Goal: Transaction & Acquisition: Purchase product/service

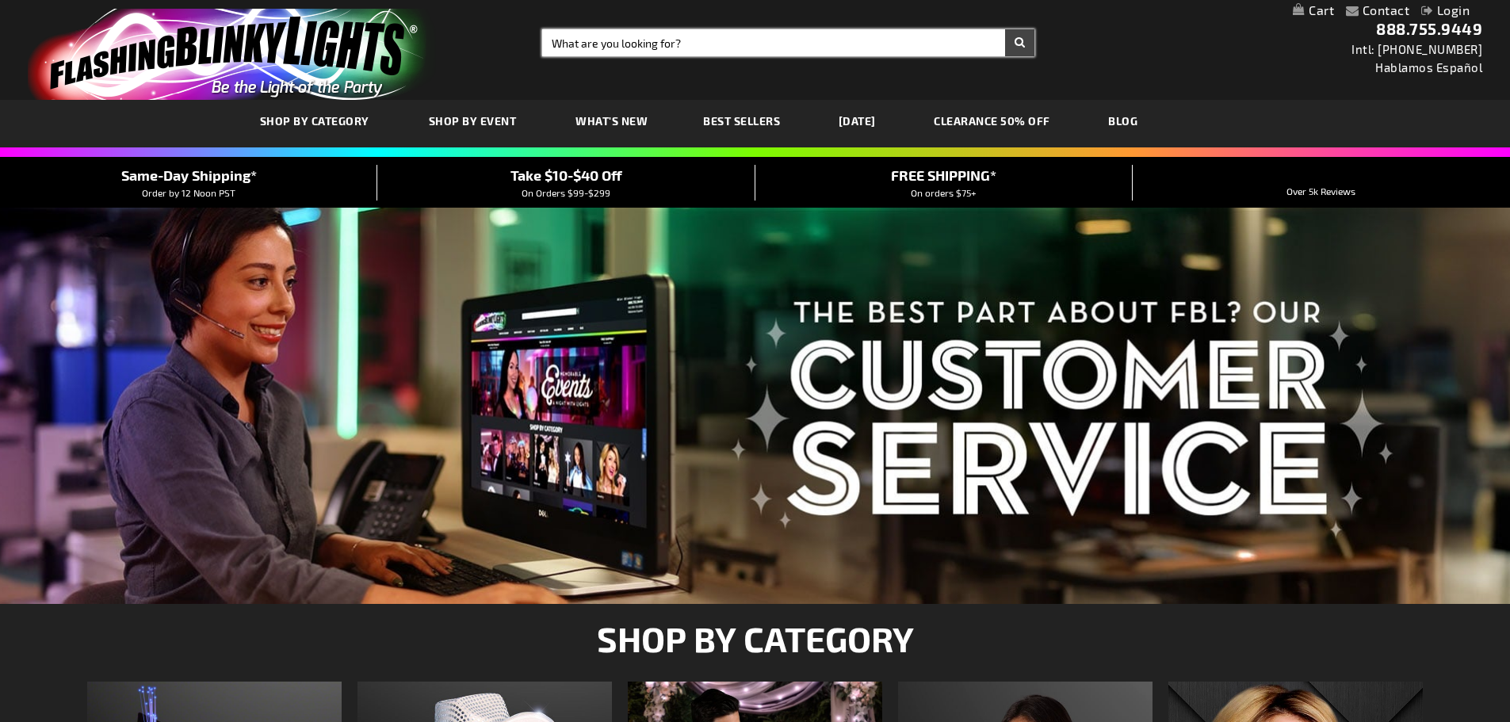
click at [629, 47] on input "Search" at bounding box center [788, 42] width 492 height 27
type input "christmas pins"
click at [1005, 29] on button "Search" at bounding box center [1019, 42] width 29 height 27
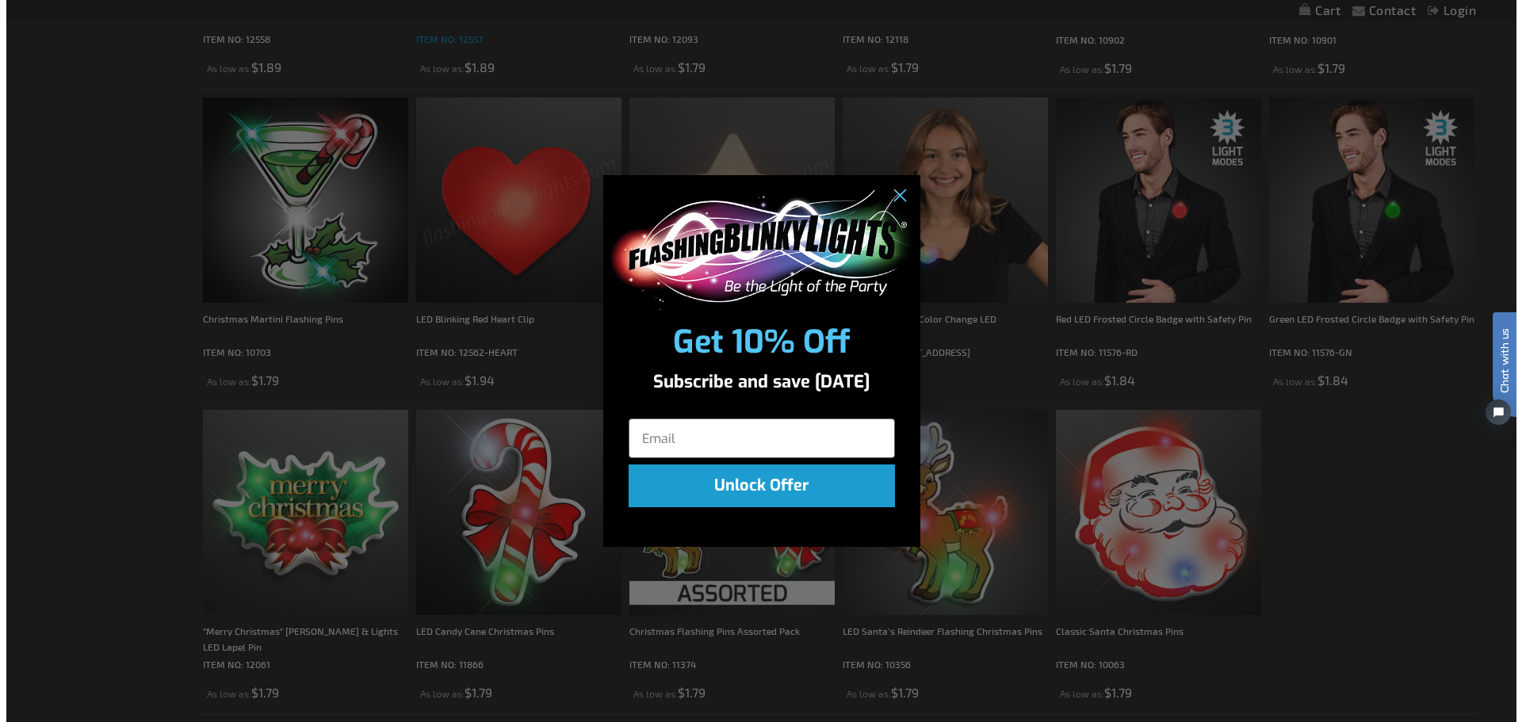
scroll to position [557, 0]
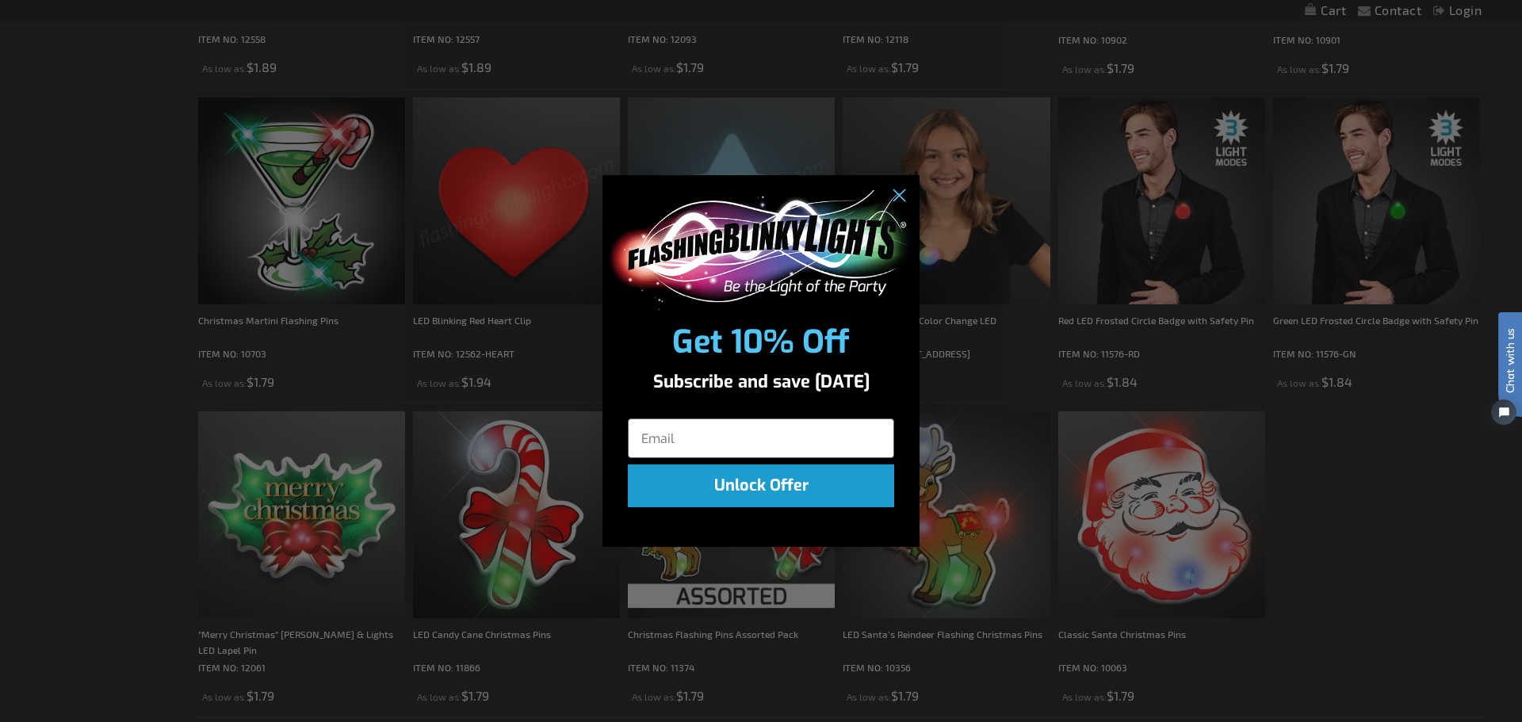
click at [119, 480] on div "Close dialog Get 10% Off Subscribe and save today Unlock Offer Submit" at bounding box center [761, 361] width 1522 height 722
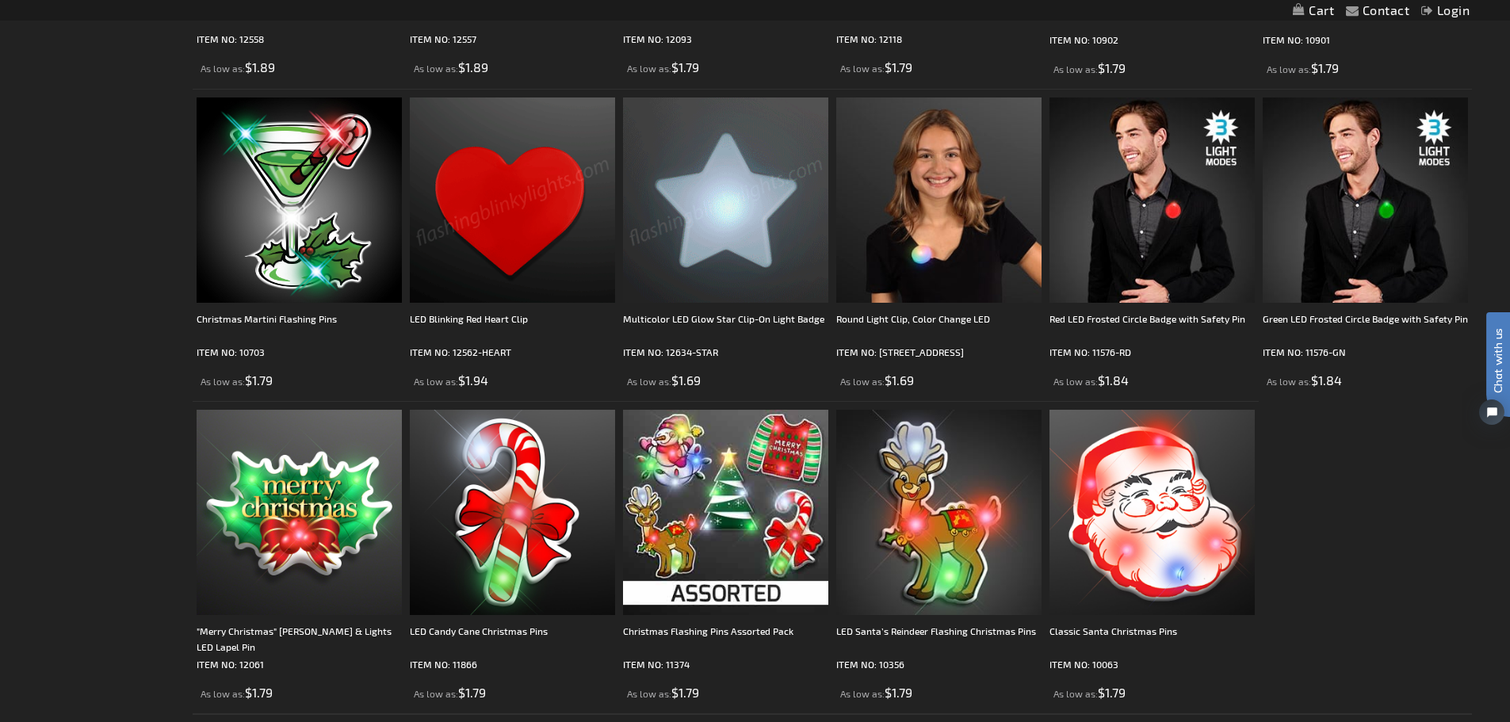
scroll to position [872, 0]
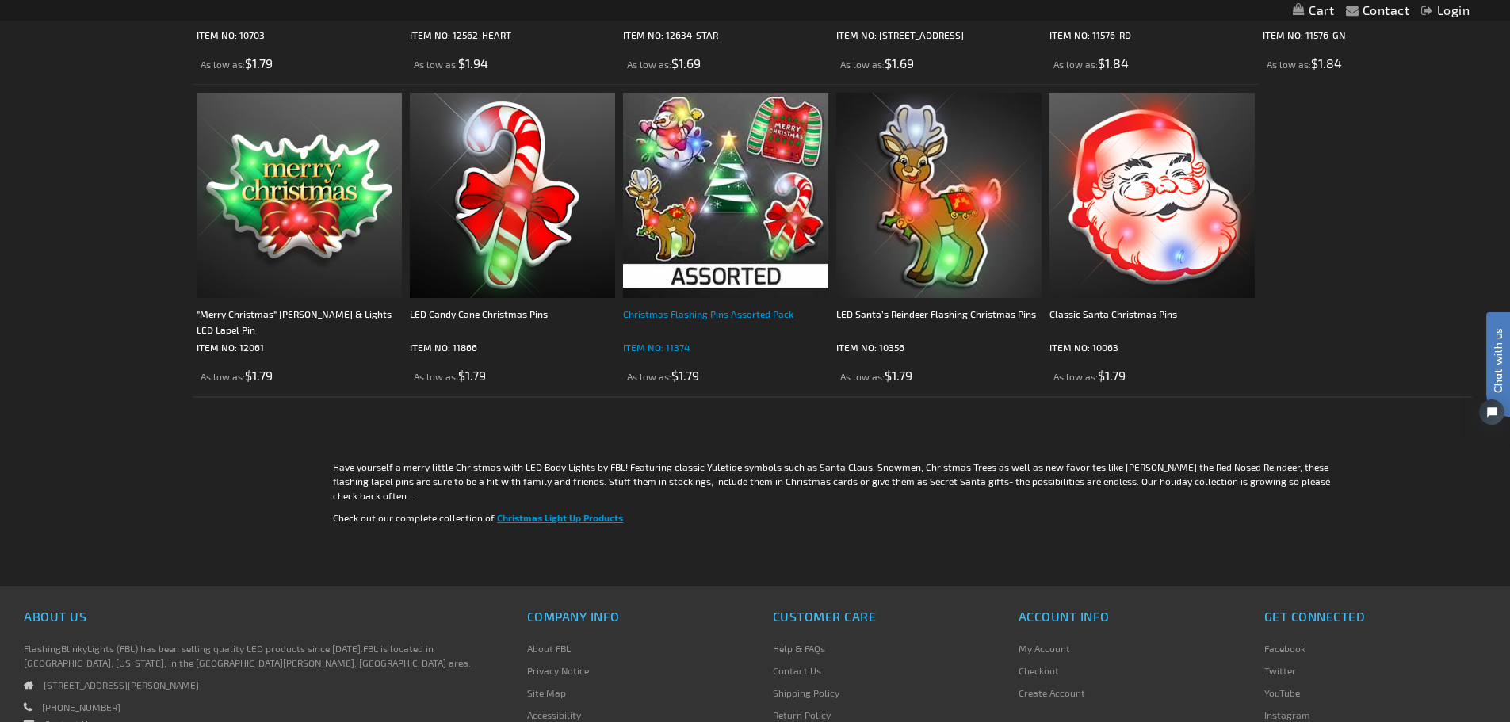
click at [779, 329] on div "Christmas Flashing Pins Assorted Pack" at bounding box center [725, 322] width 205 height 32
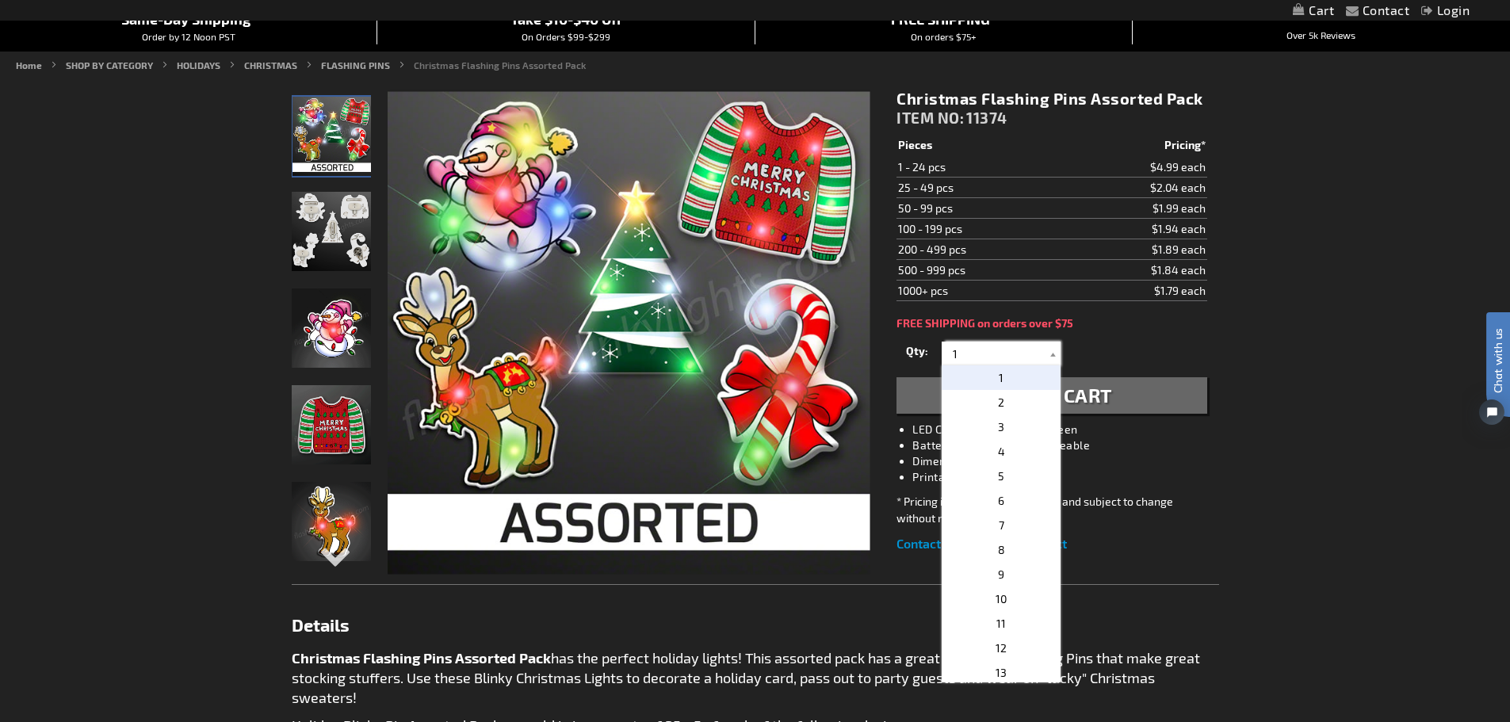
click at [992, 359] on input "1" at bounding box center [1003, 354] width 115 height 24
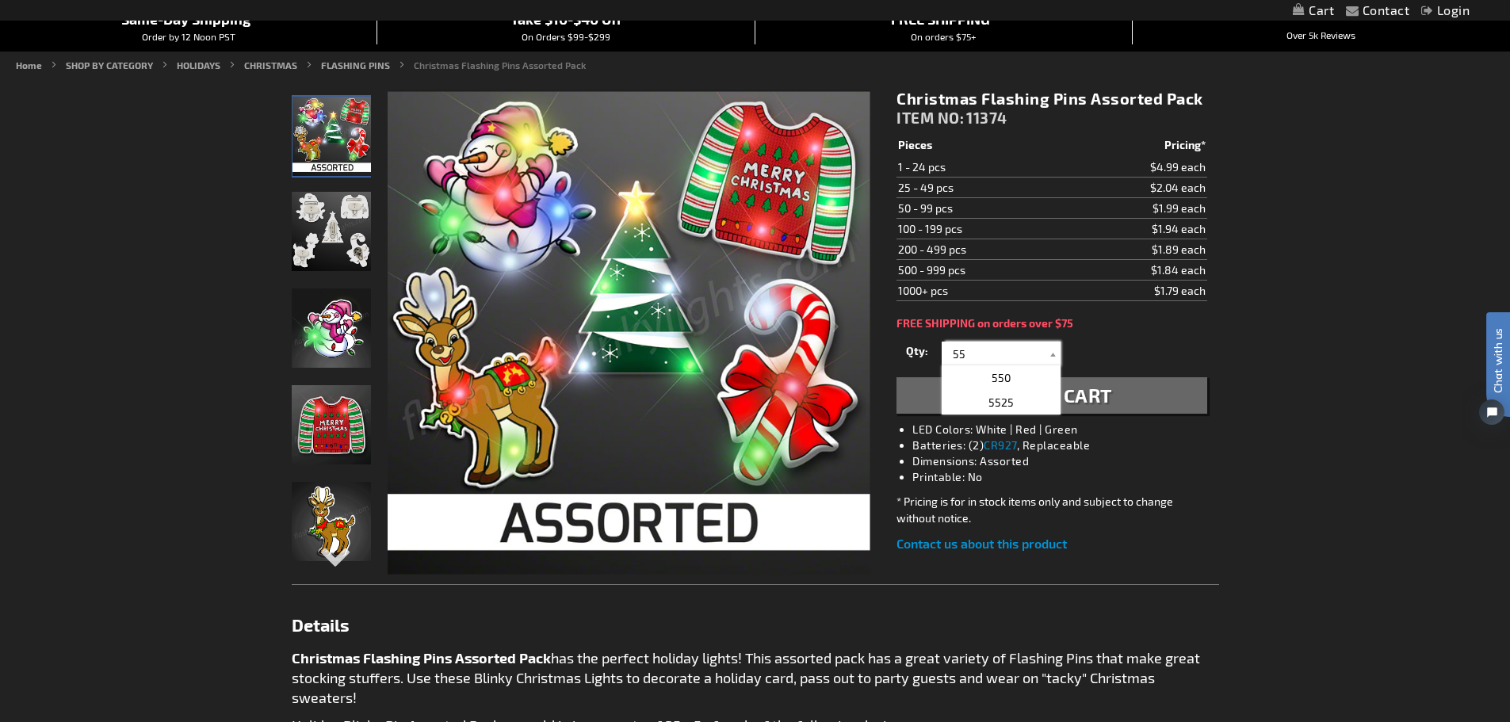
type input "55"
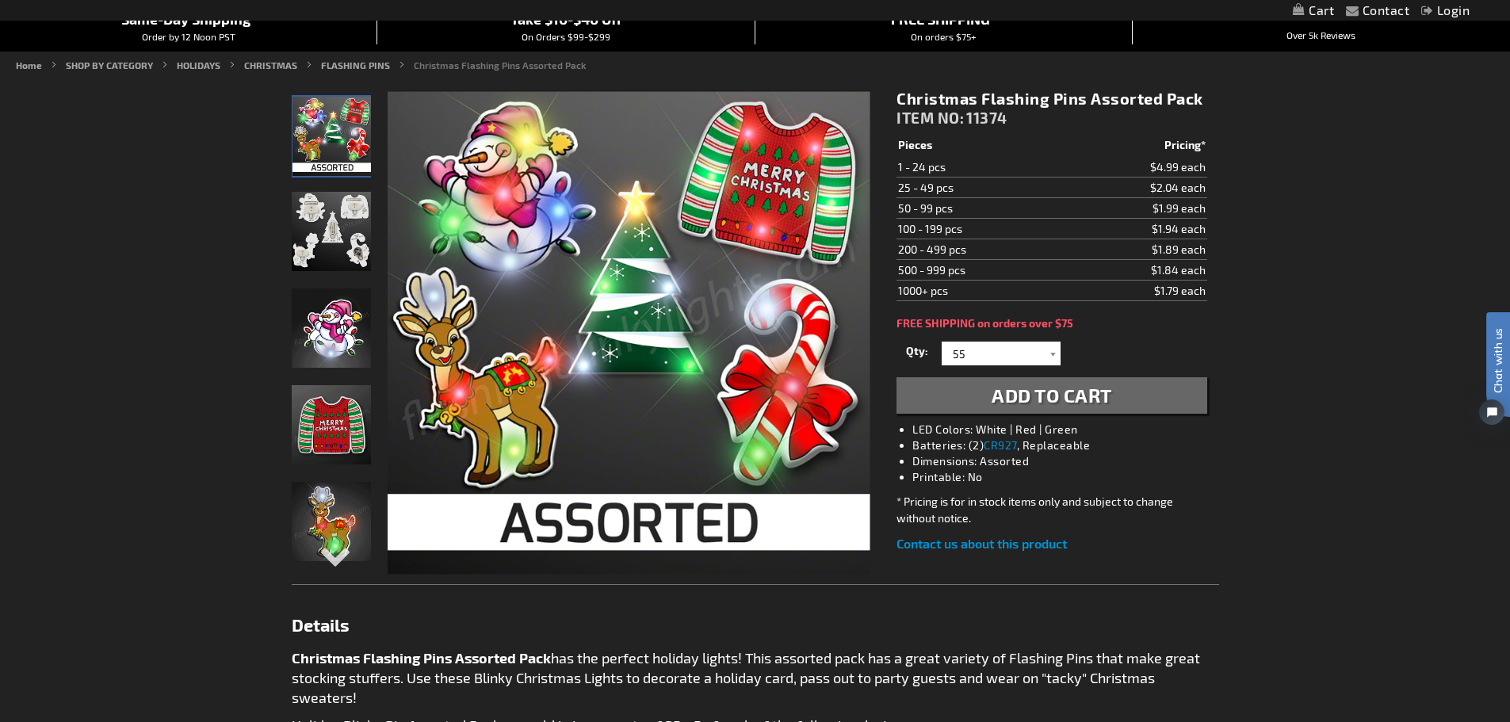
click at [1027, 403] on span "Add to Cart" at bounding box center [1052, 395] width 121 height 23
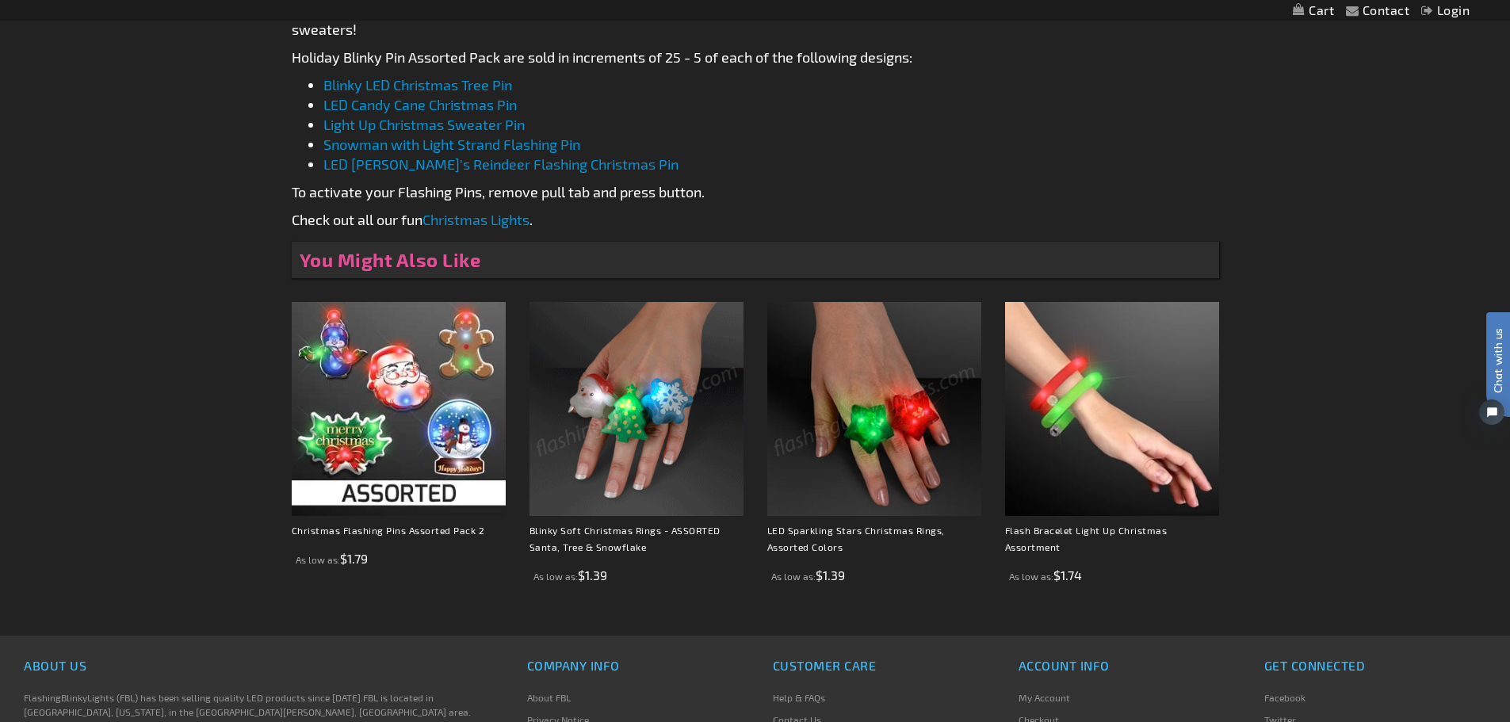
scroll to position [791, 0]
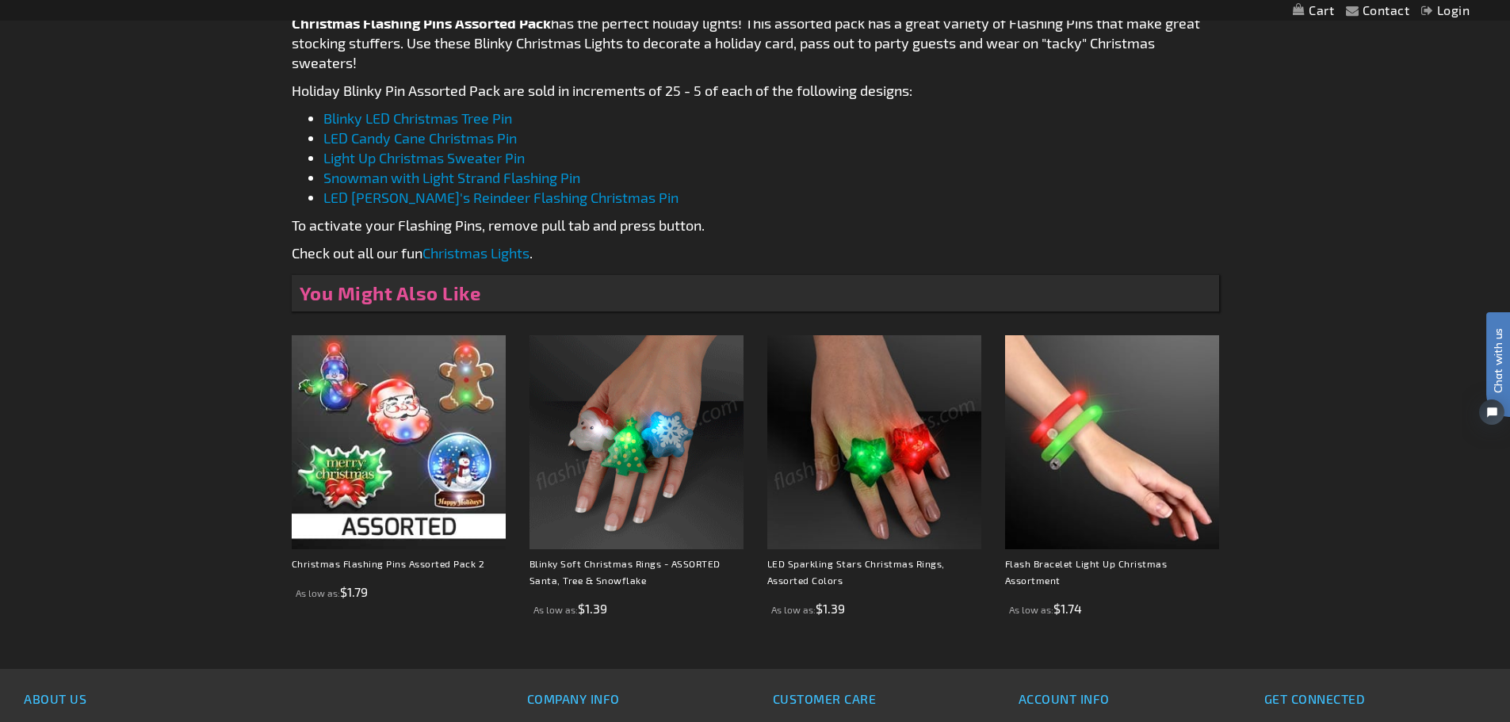
click at [708, 487] on img at bounding box center [637, 442] width 214 height 214
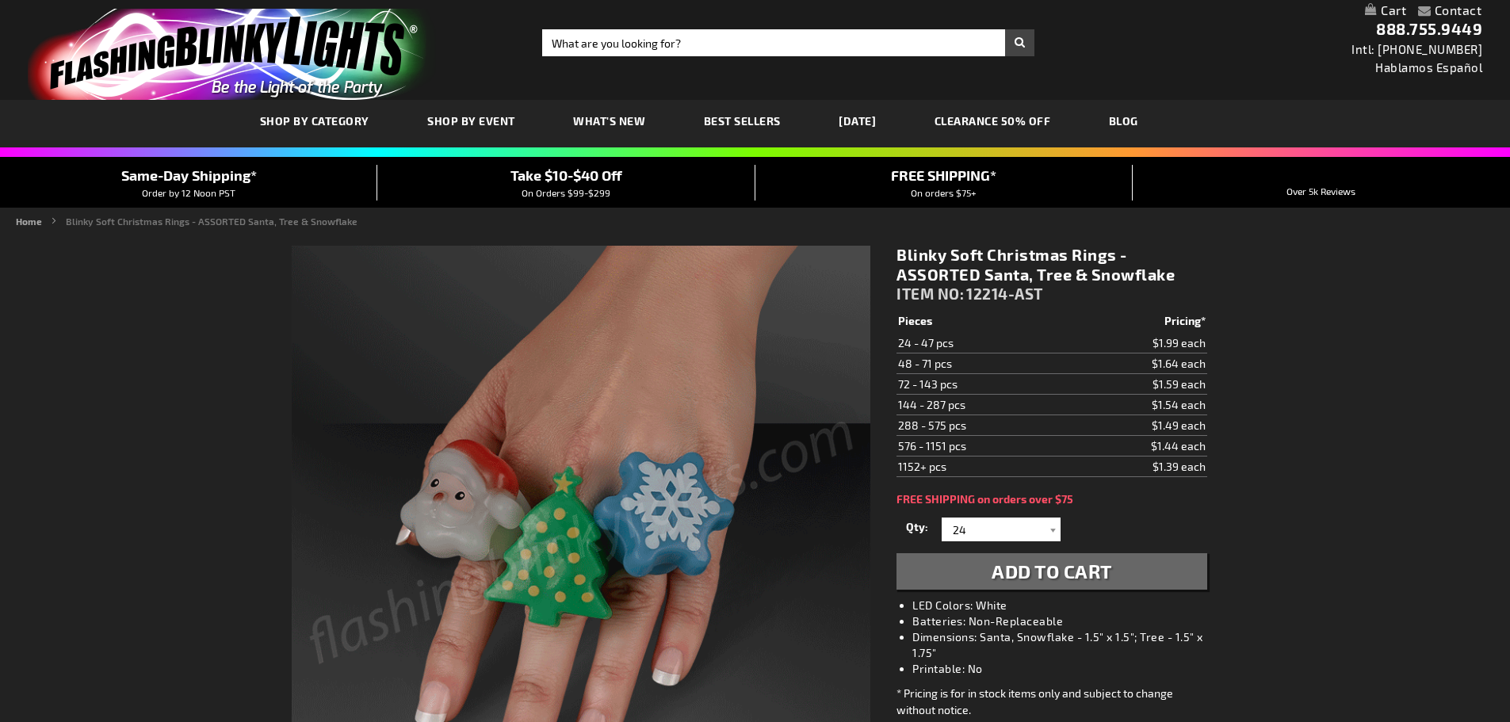
scroll to position [79, 0]
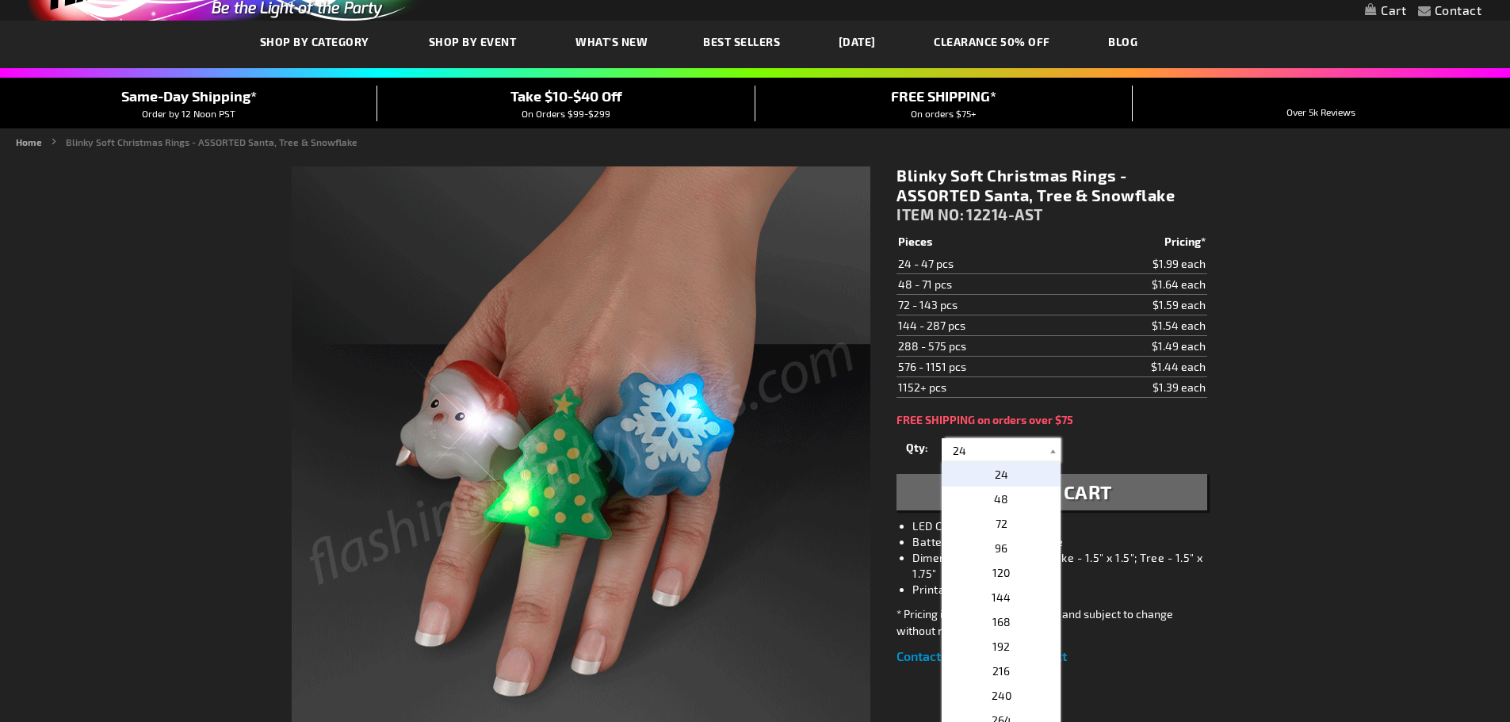
drag, startPoint x: 975, startPoint y: 454, endPoint x: 924, endPoint y: 453, distance: 50.7
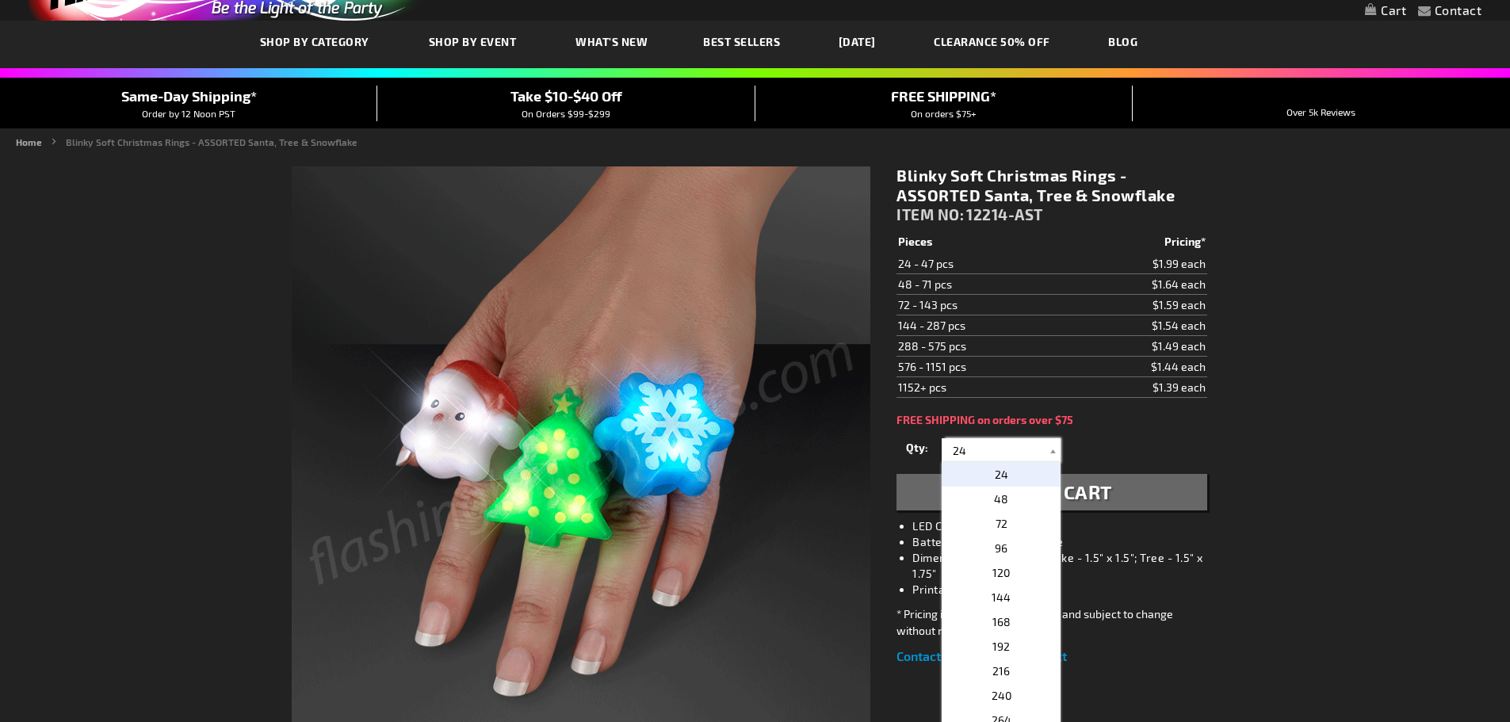
click at [924, 453] on div "Qty 24 48 72 96 120 144 168 192 216 240 264 288 312 336 360 384 408 432 456" at bounding box center [1052, 450] width 310 height 32
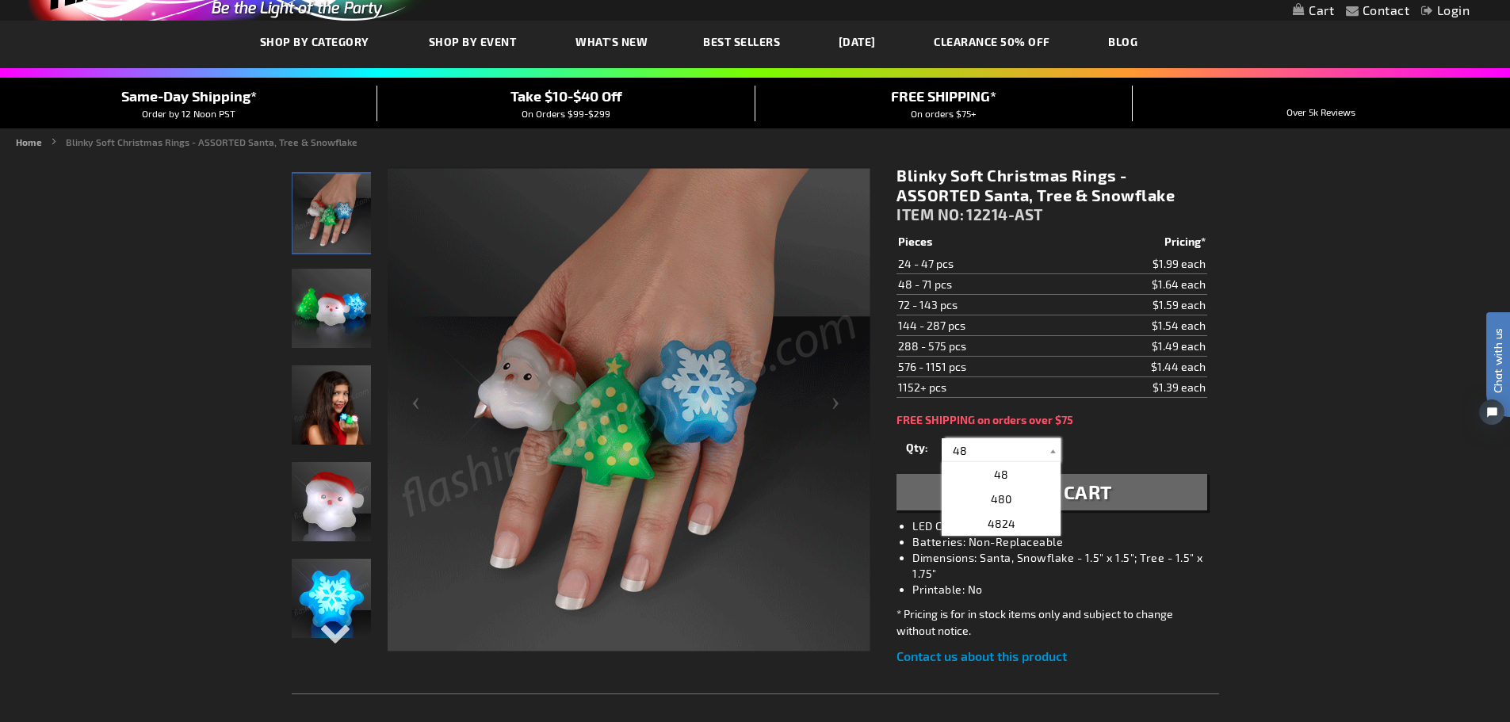
scroll to position [0, 0]
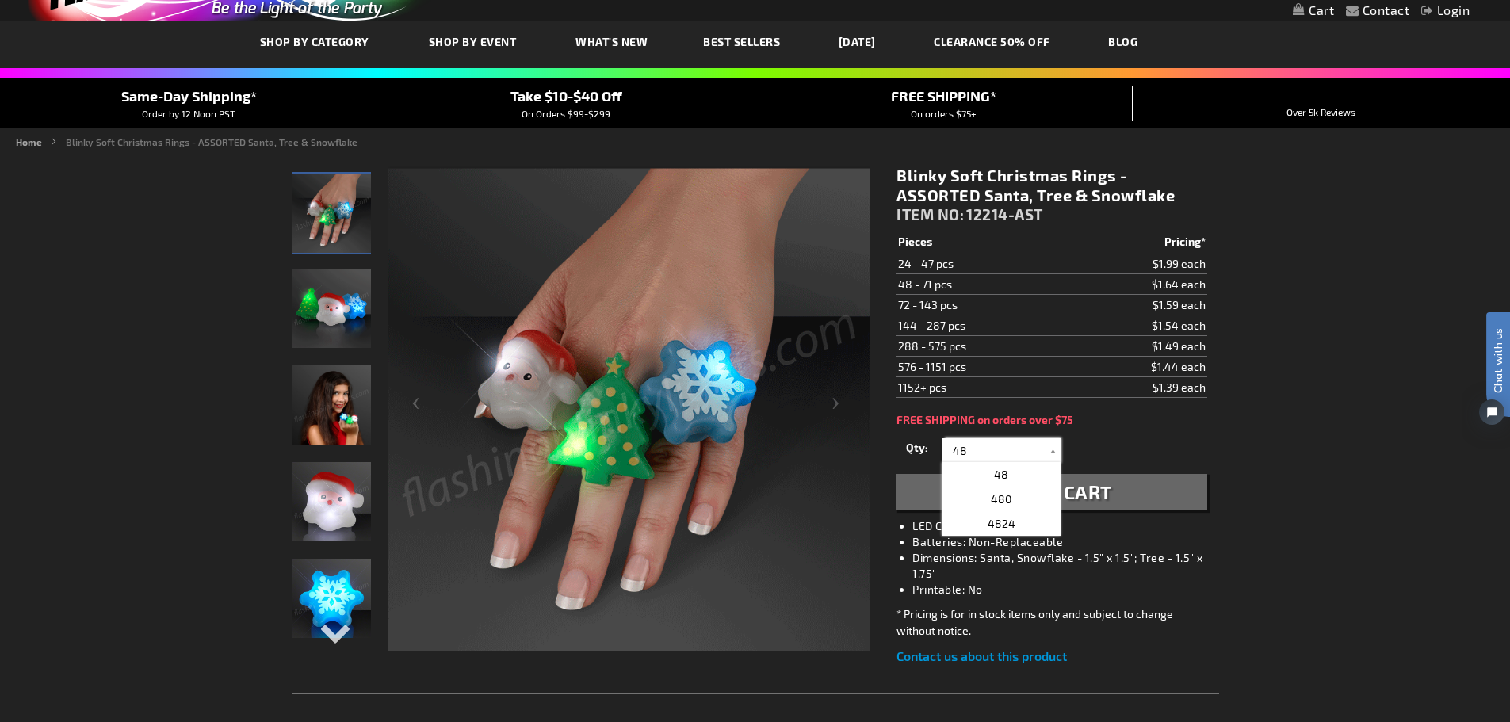
drag, startPoint x: 974, startPoint y: 453, endPoint x: 952, endPoint y: 451, distance: 21.5
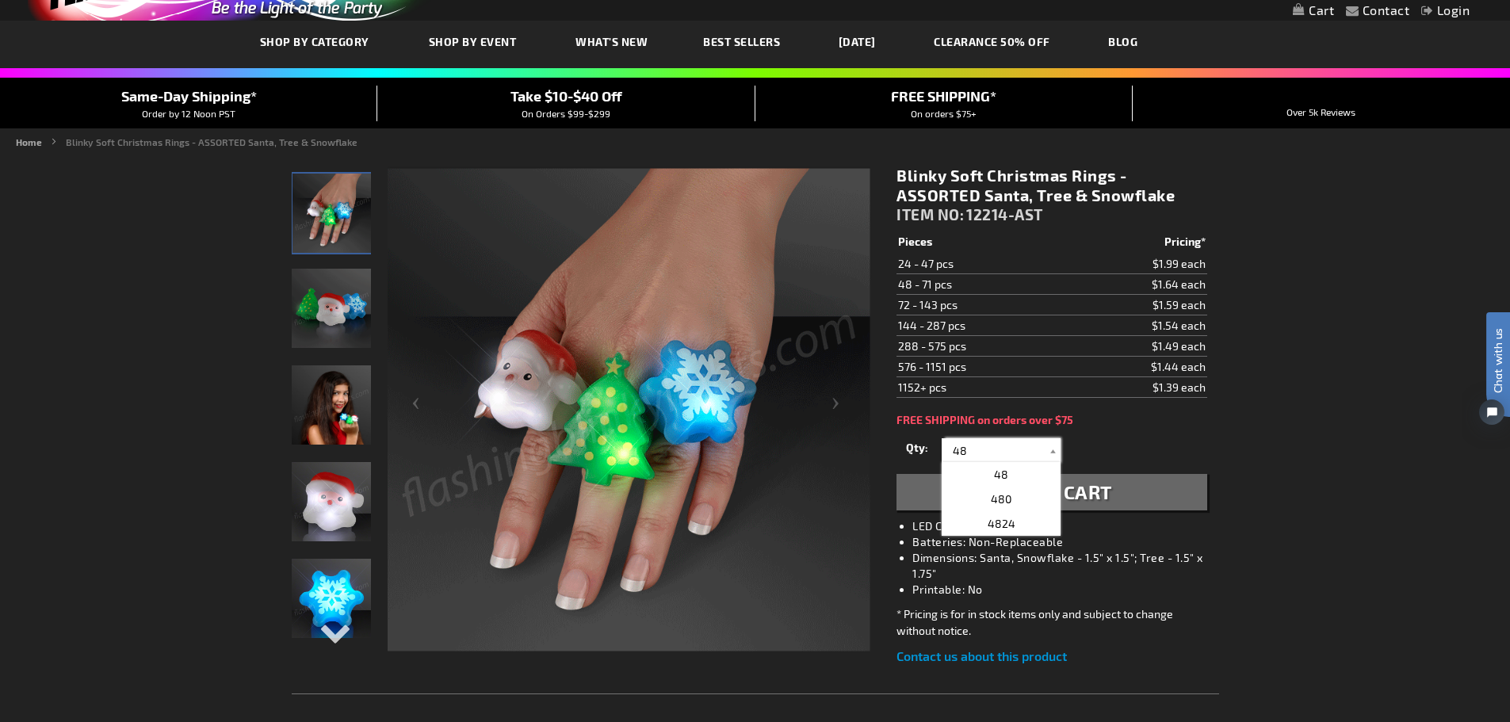
click at [952, 451] on input "48" at bounding box center [1003, 450] width 115 height 24
type input "55"
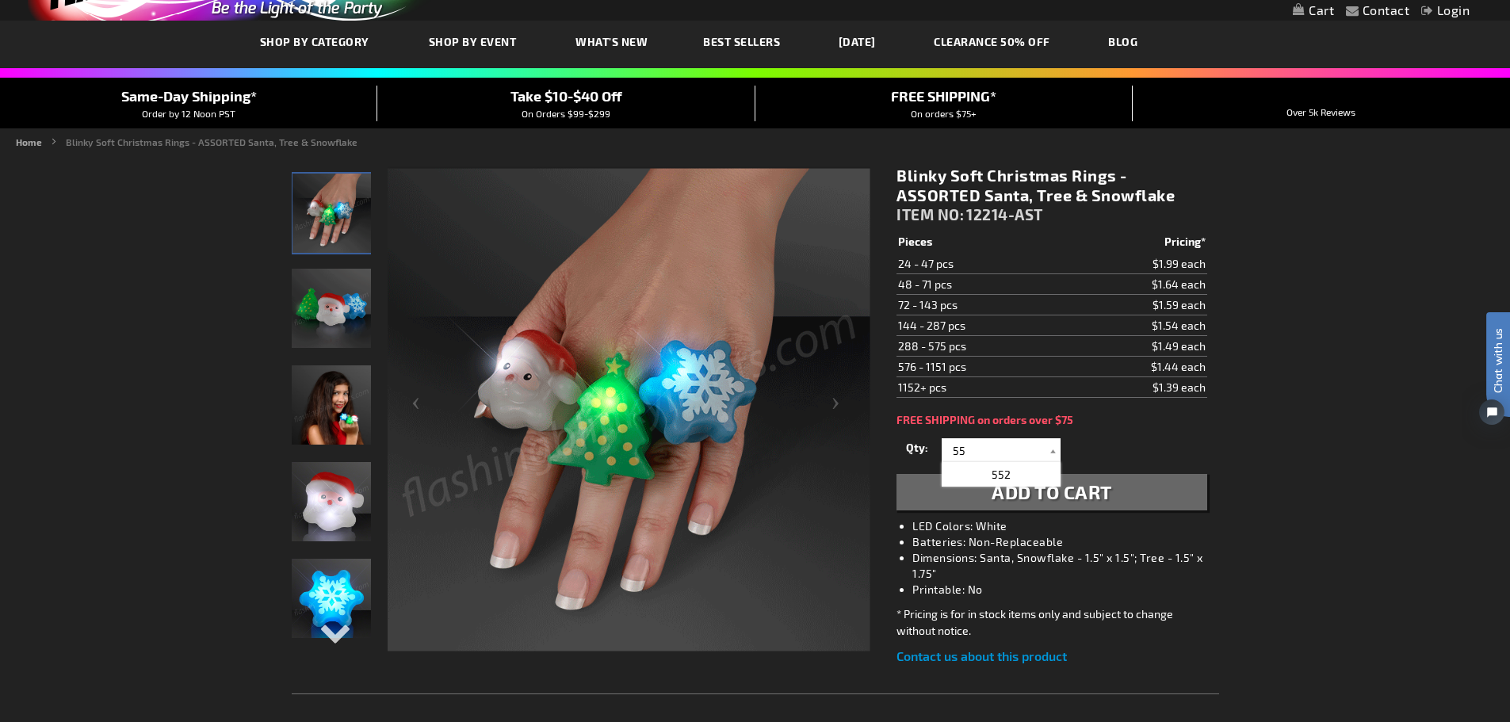
click at [940, 489] on button "Add to Cart" at bounding box center [1052, 492] width 310 height 36
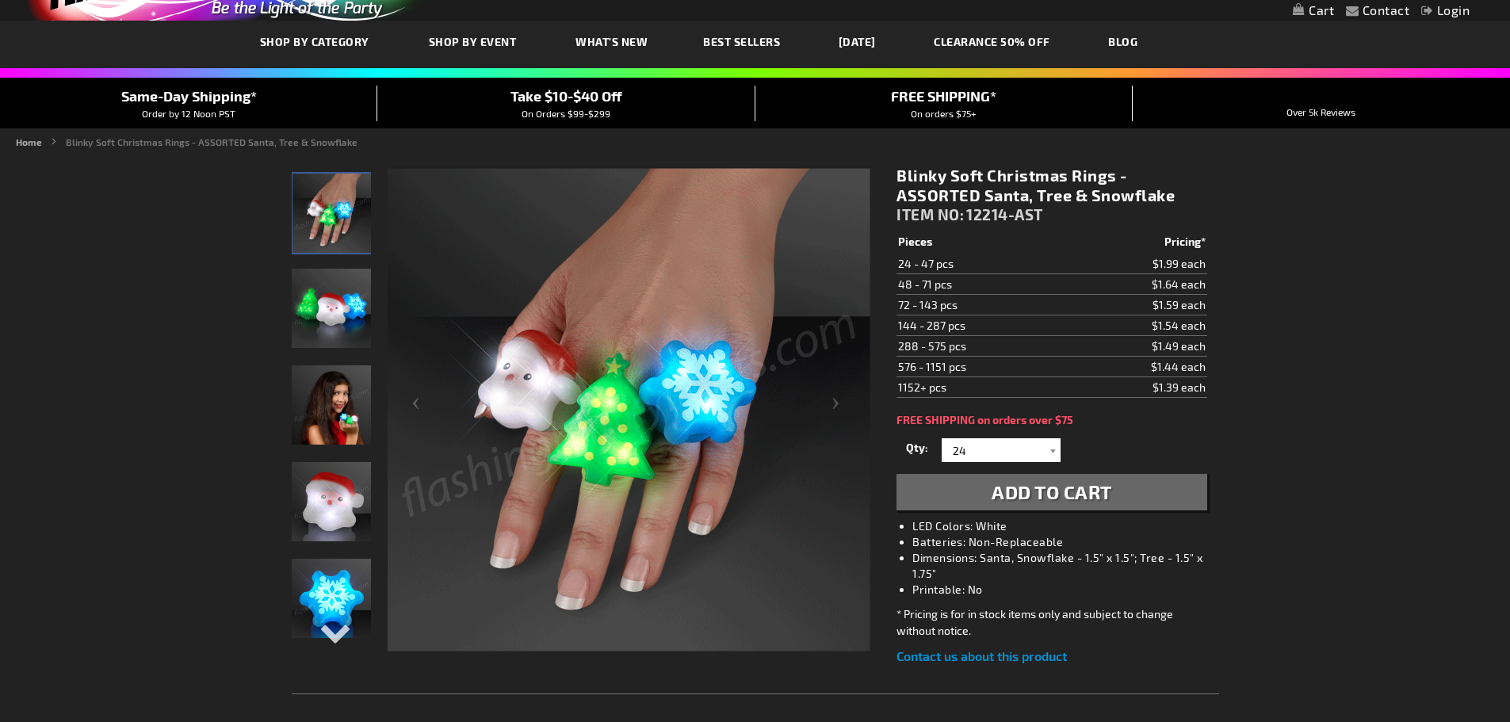
click at [1324, 8] on link "My Cart" at bounding box center [1313, 10] width 41 height 15
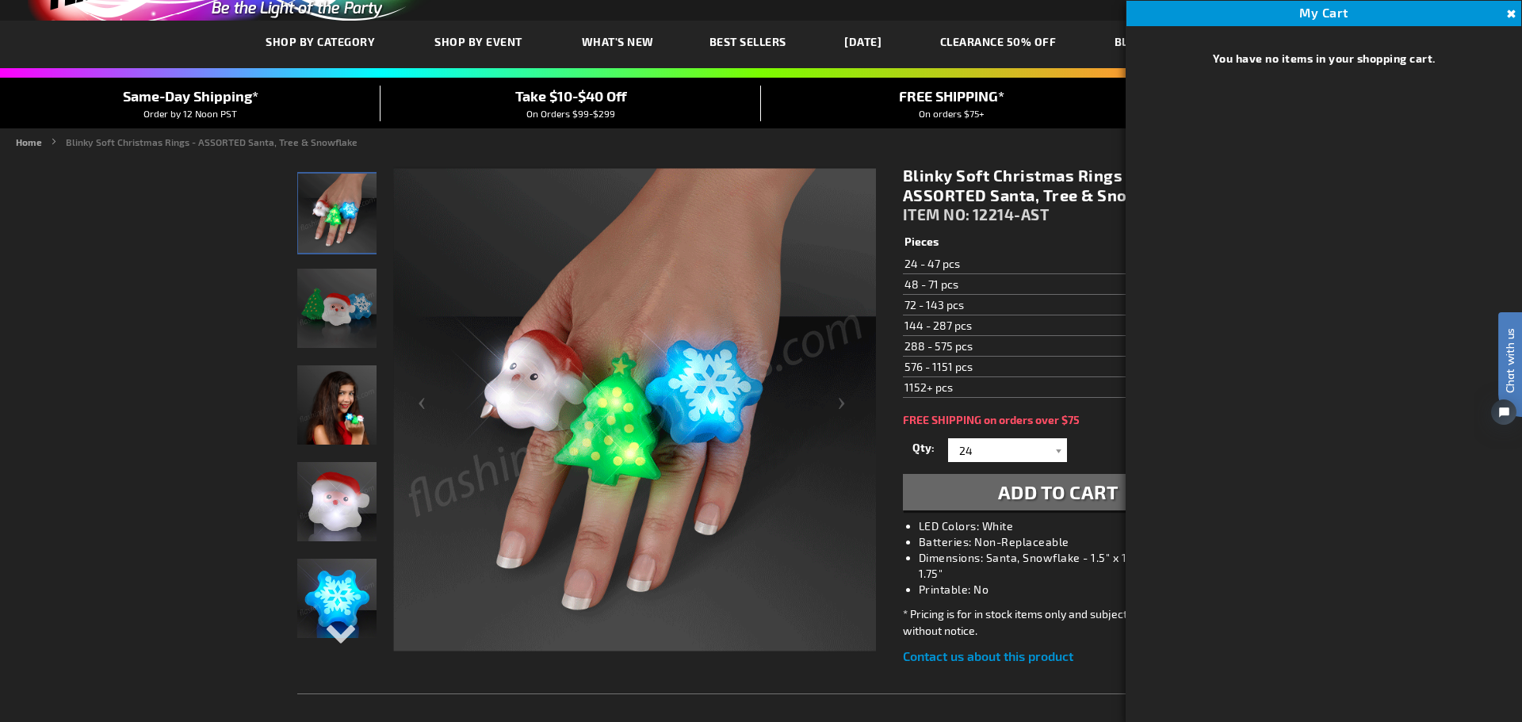
click at [951, 489] on button "Add to Cart" at bounding box center [1058, 492] width 310 height 36
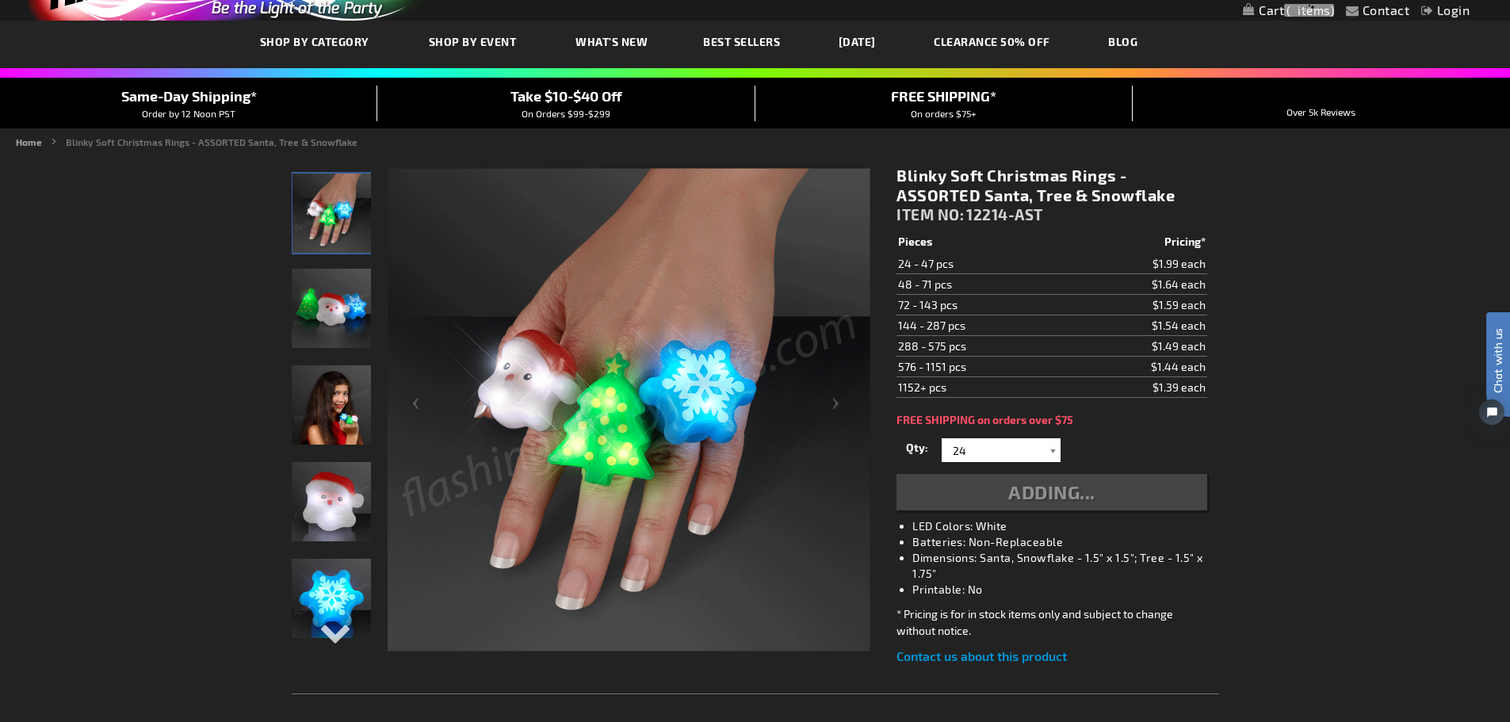
click at [1051, 450] on div at bounding box center [1053, 450] width 16 height 24
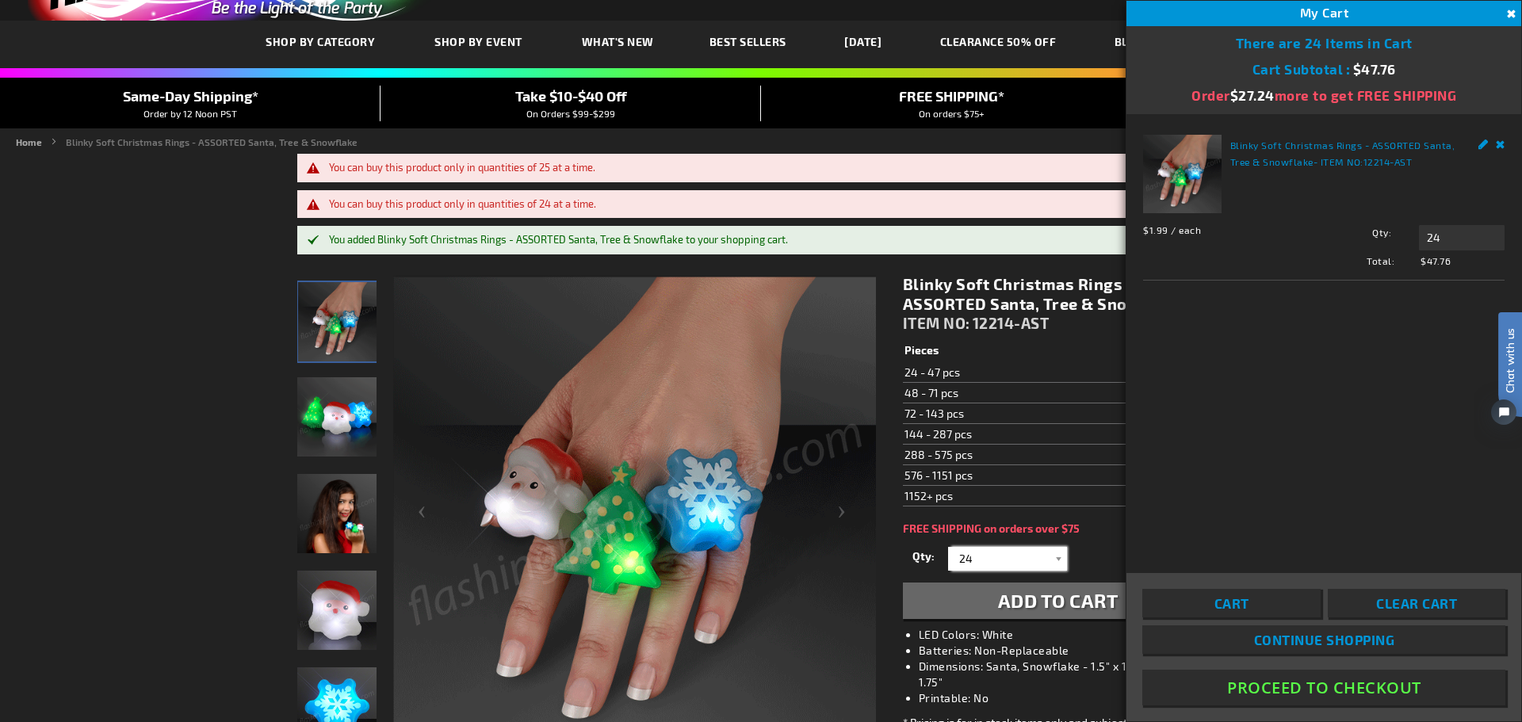
click at [987, 559] on input "24" at bounding box center [1009, 559] width 115 height 24
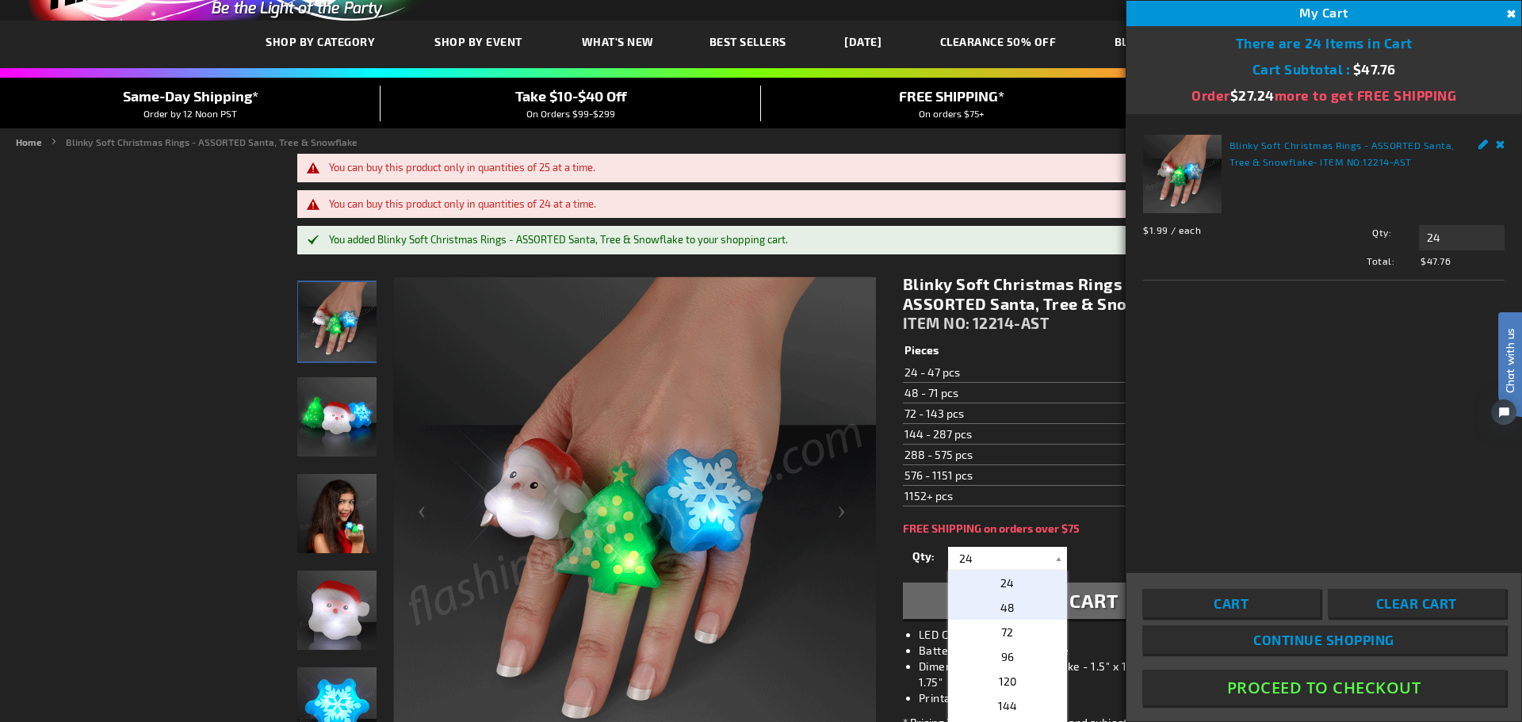
click at [1010, 608] on p "48" at bounding box center [1007, 607] width 119 height 25
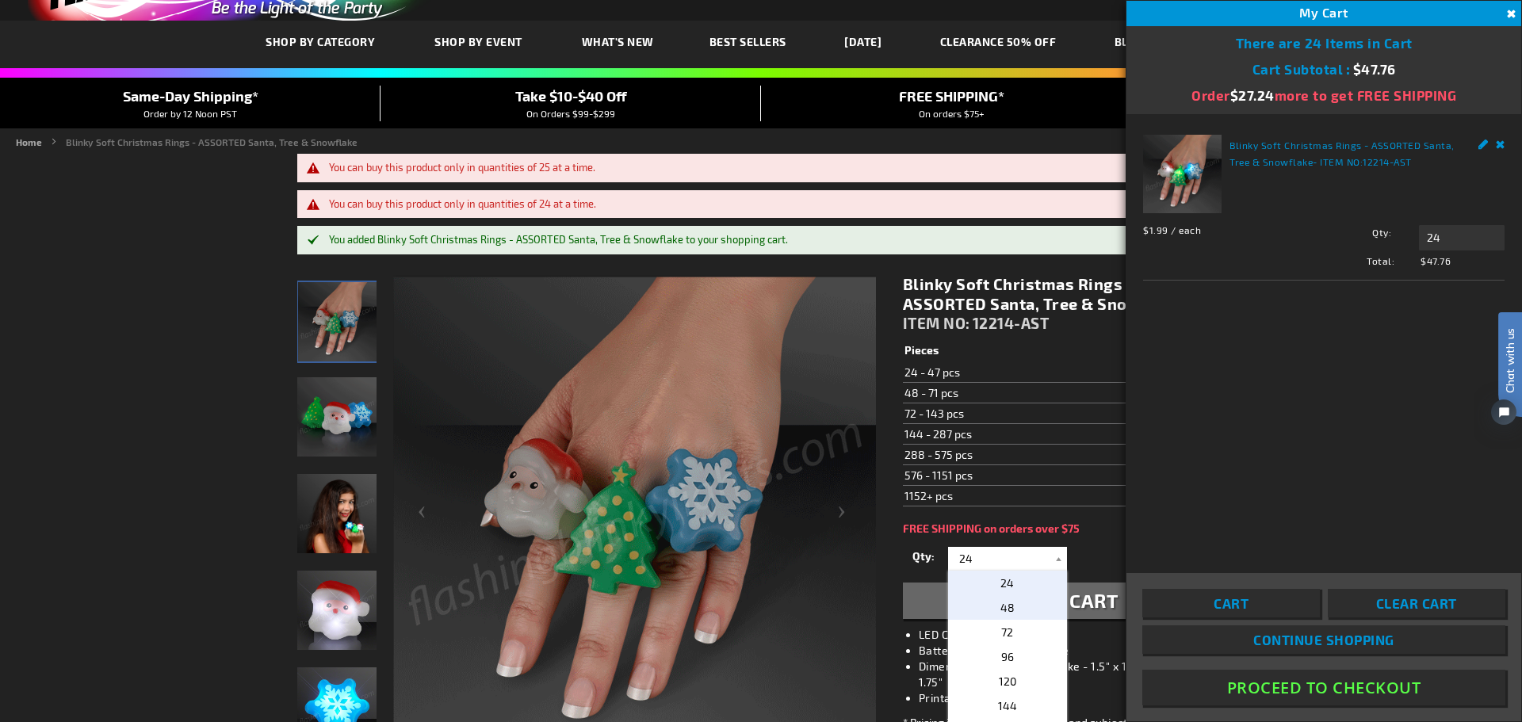
type input "48"
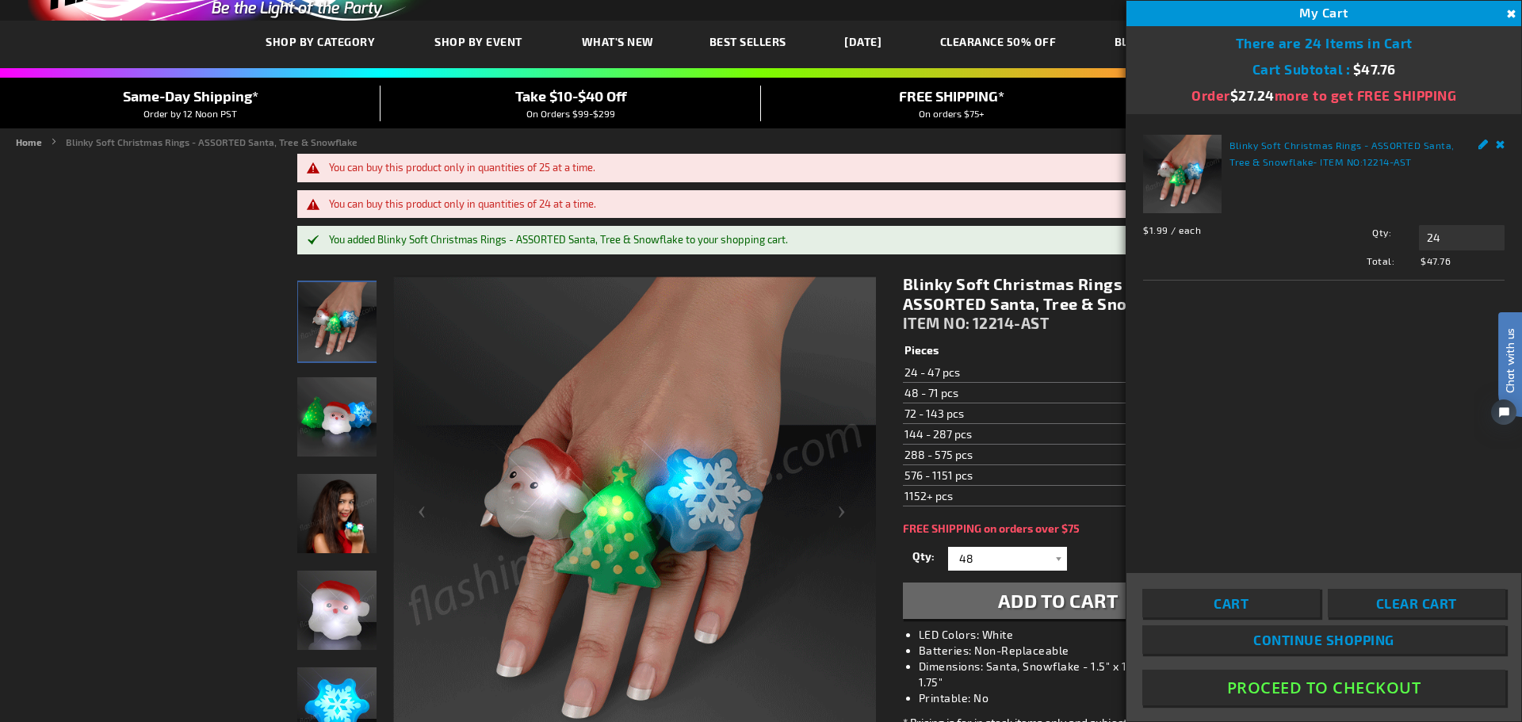
click at [1219, 643] on link "Continue Shopping" at bounding box center [1323, 640] width 363 height 29
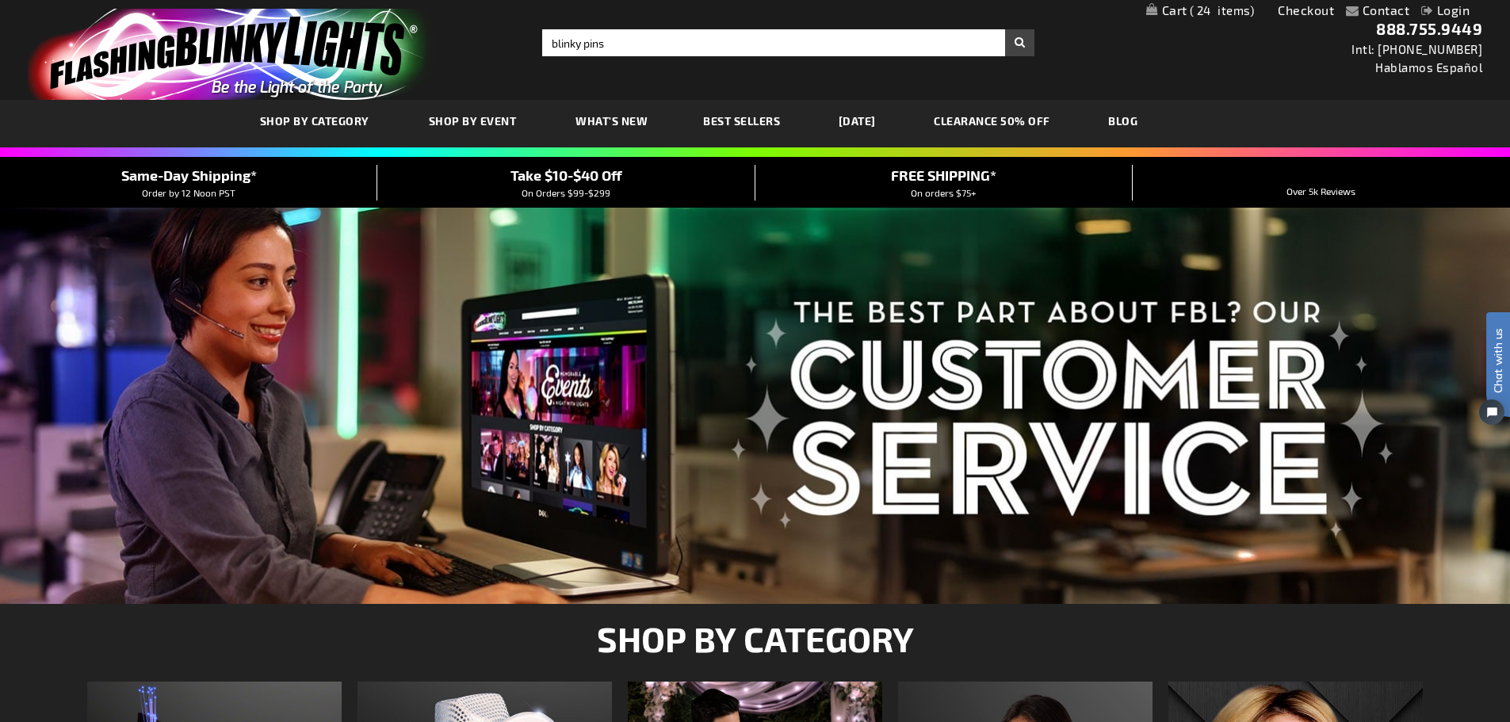
type input "blinky pins"
click at [1005, 29] on button "Search" at bounding box center [1019, 42] width 29 height 27
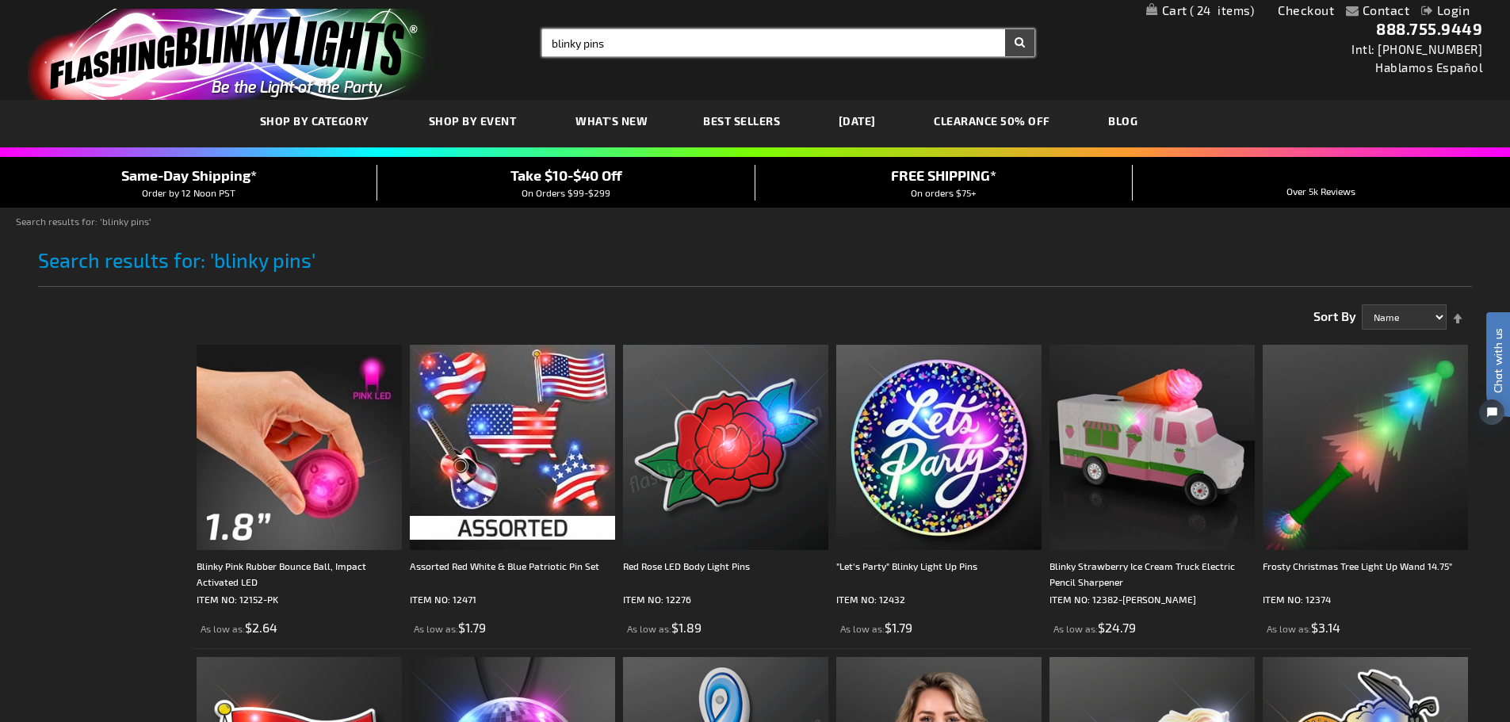
click at [631, 48] on input "blinky pins" at bounding box center [788, 42] width 492 height 27
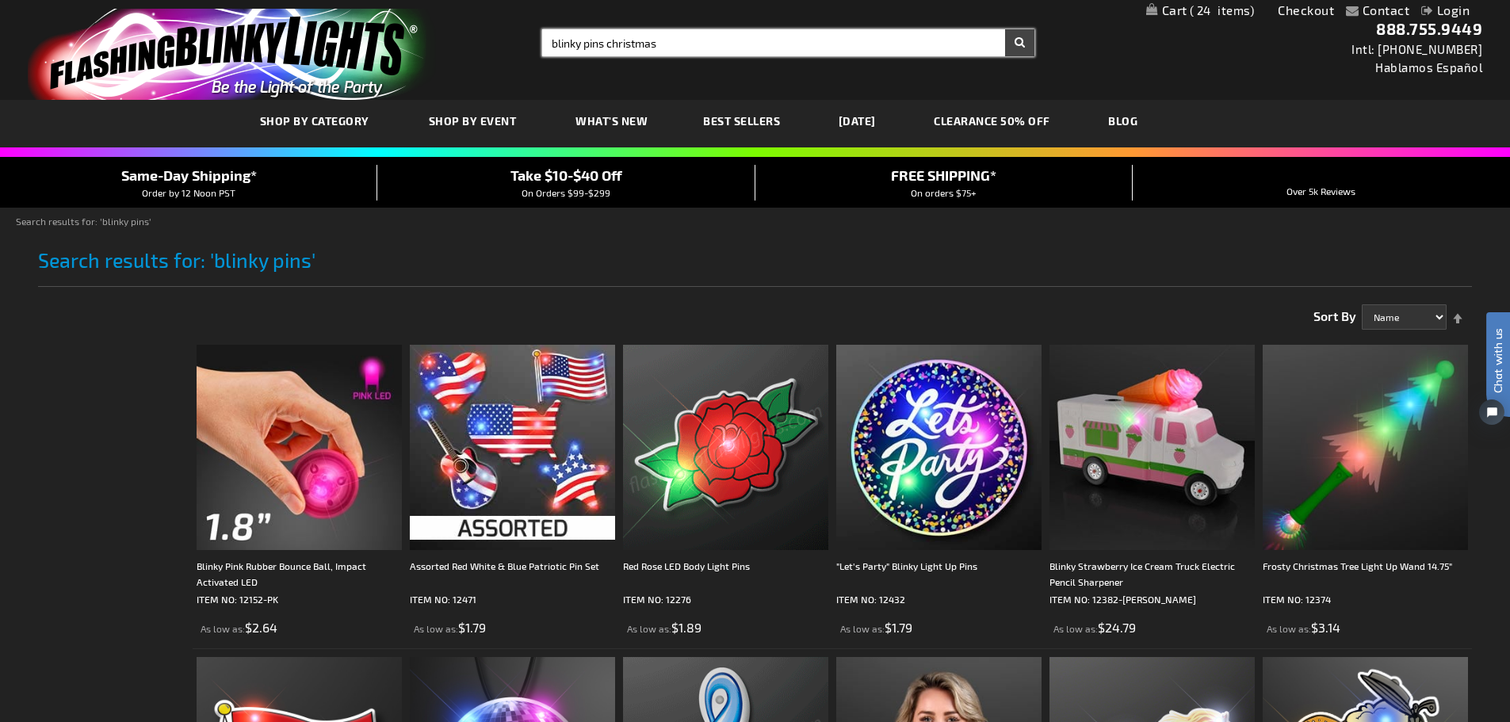
type input "blinky pins christmas"
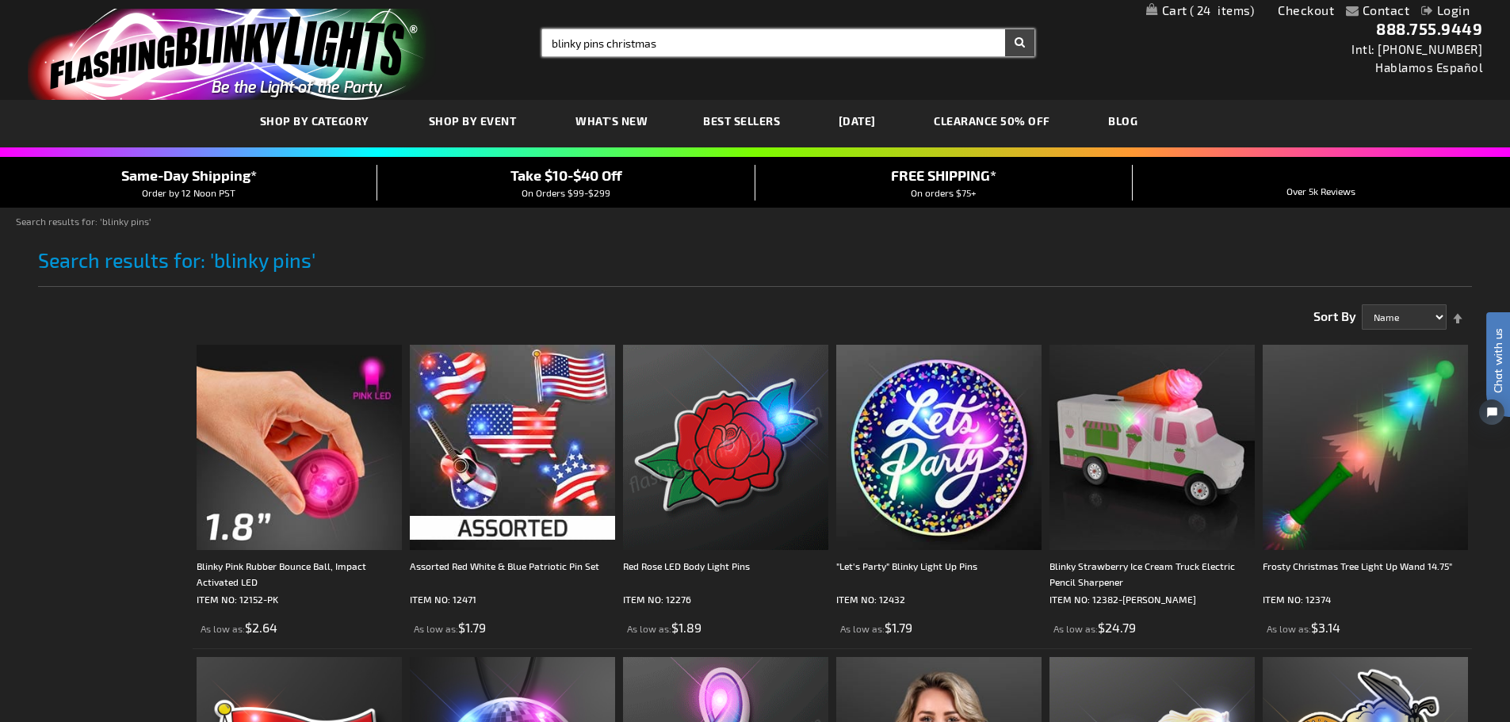
click at [1005, 29] on button "Search" at bounding box center [1019, 42] width 29 height 27
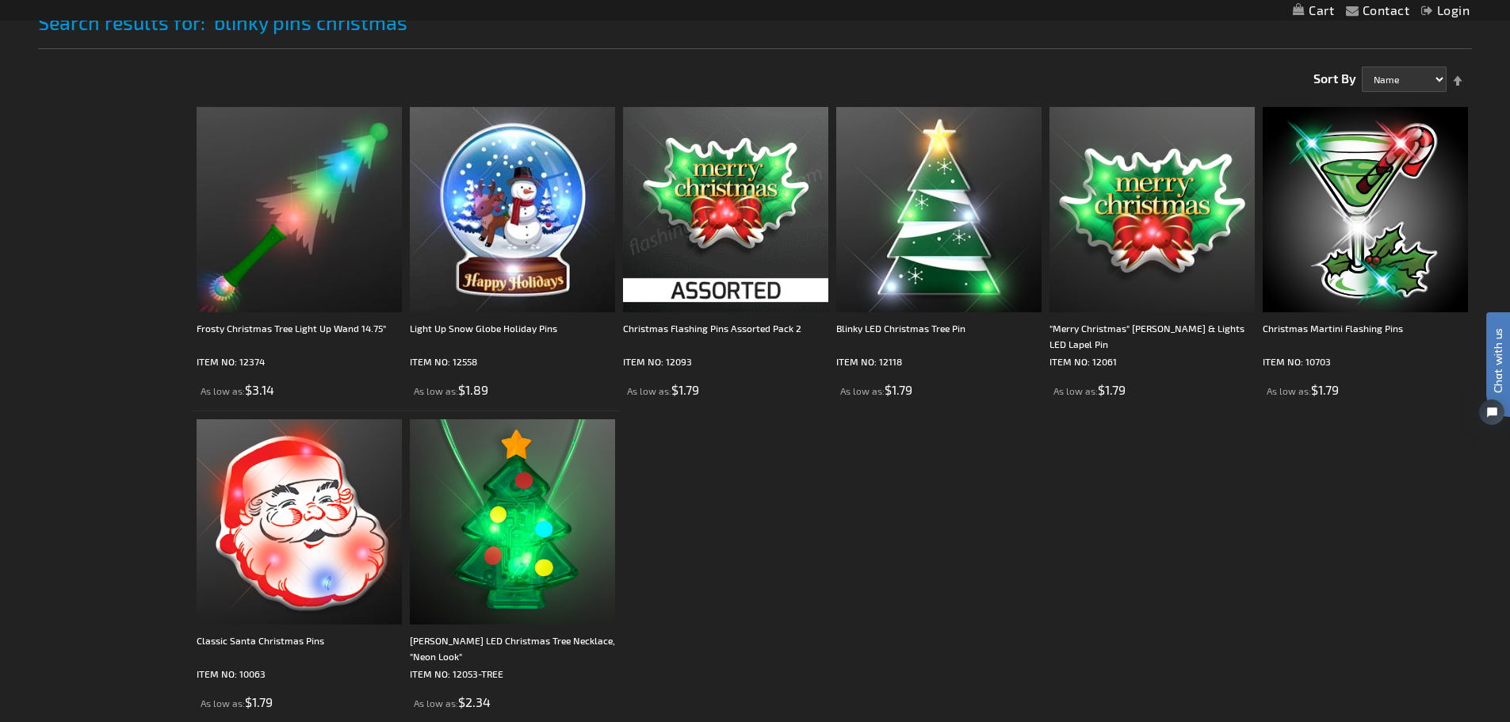
click at [790, 242] on img at bounding box center [725, 209] width 205 height 205
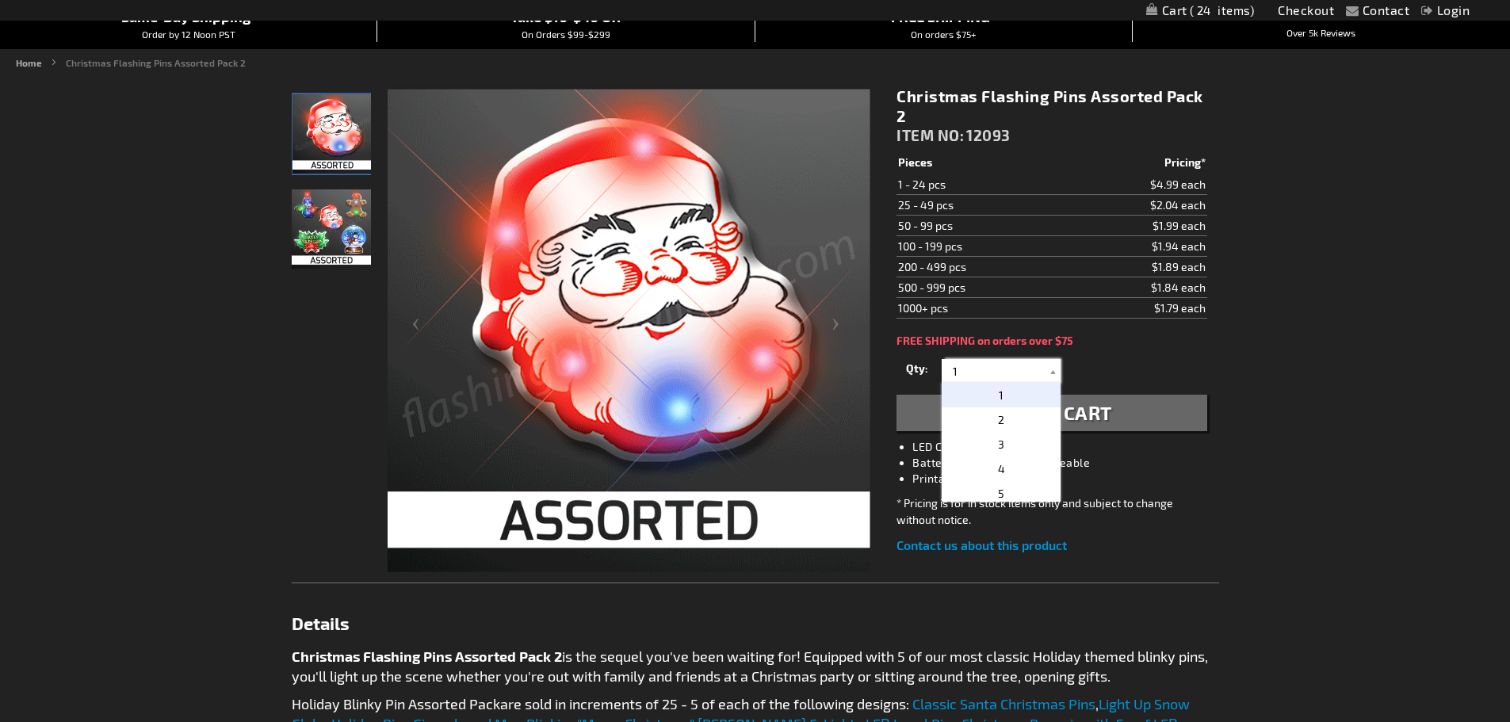
click at [1019, 381] on input "1" at bounding box center [1003, 371] width 115 height 24
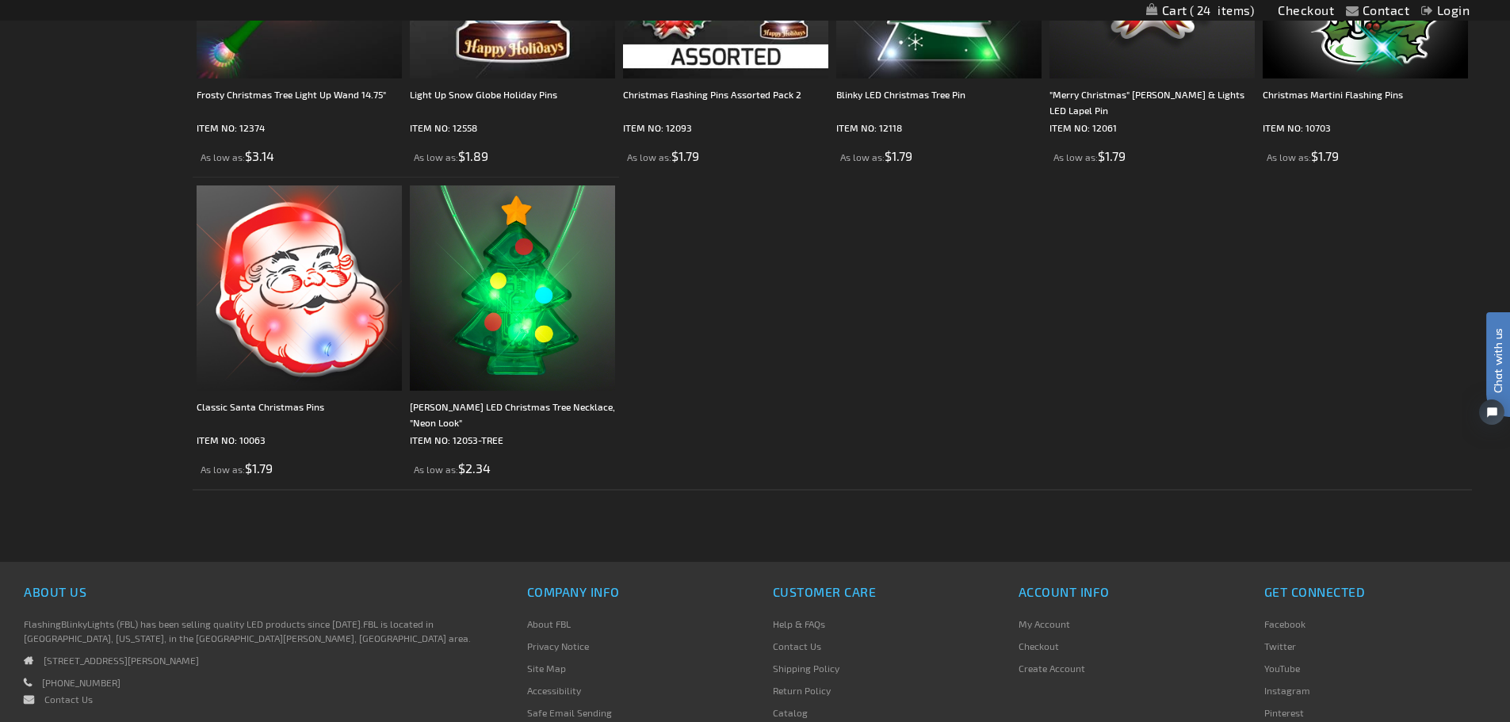
scroll to position [318, 0]
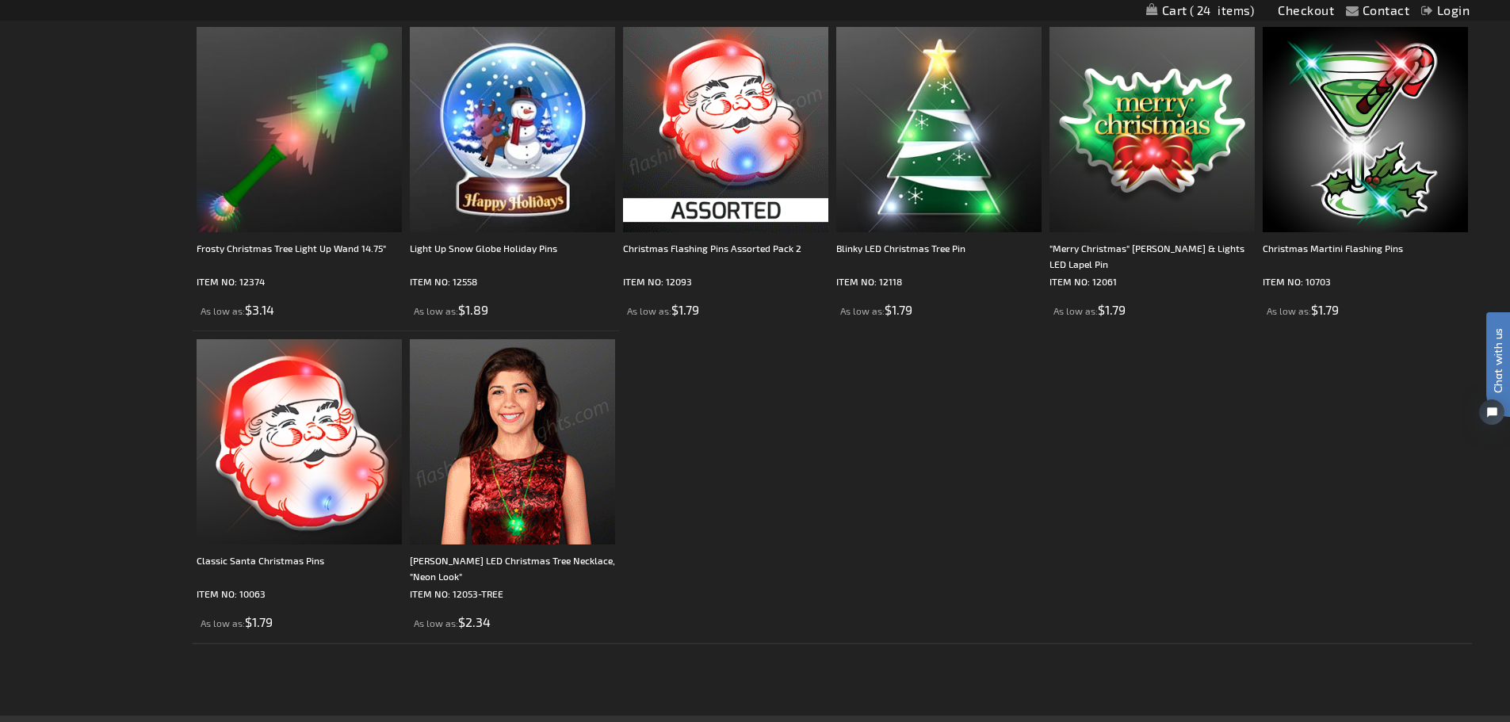
click at [734, 220] on img at bounding box center [725, 129] width 205 height 205
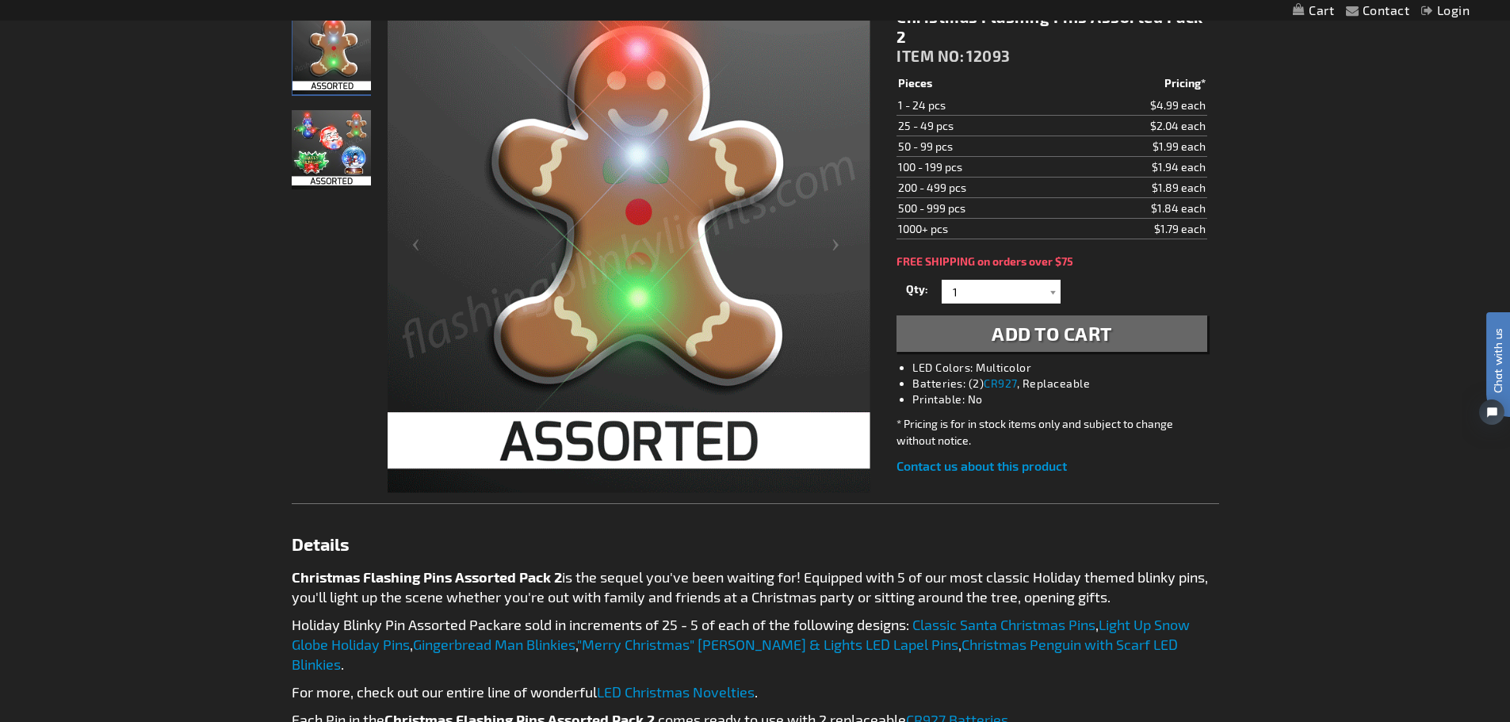
scroll to position [79, 0]
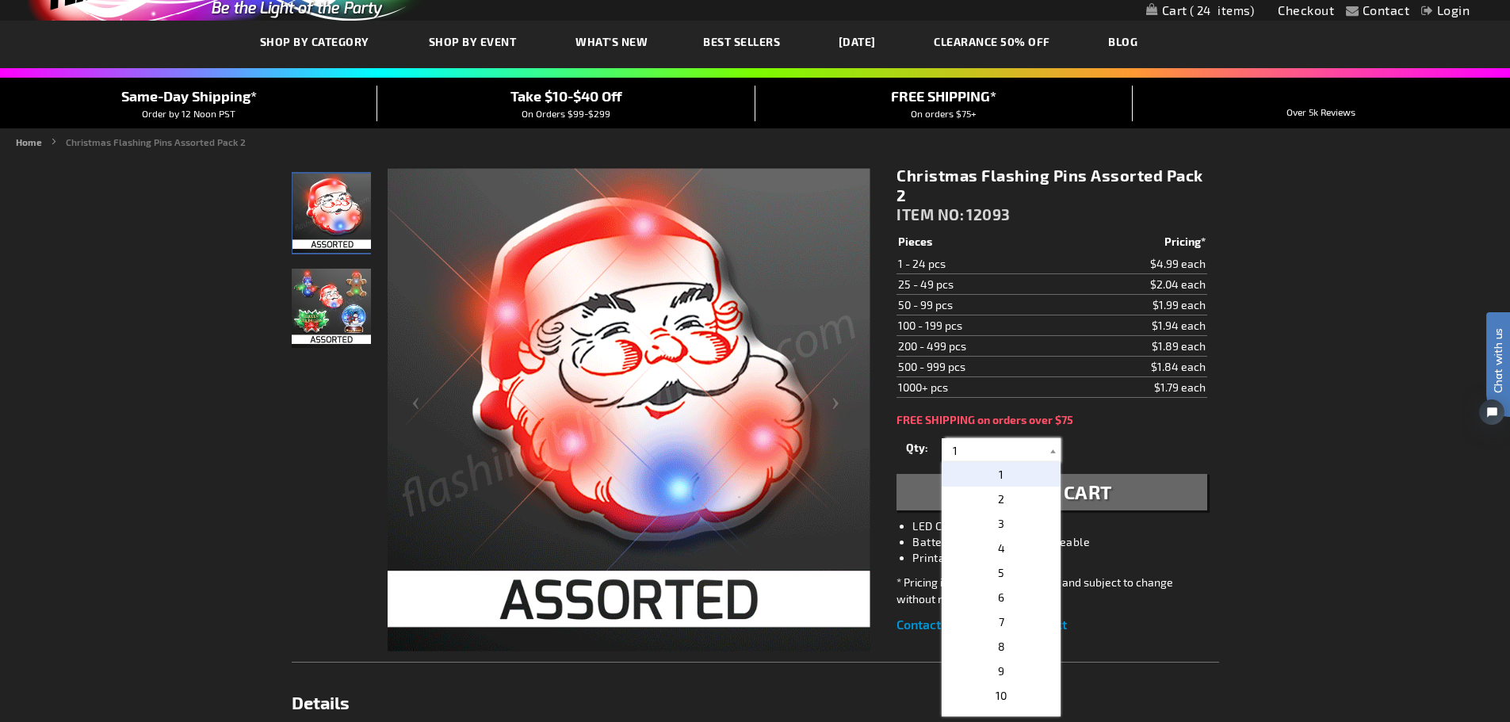
click at [993, 449] on input "1" at bounding box center [1003, 450] width 115 height 24
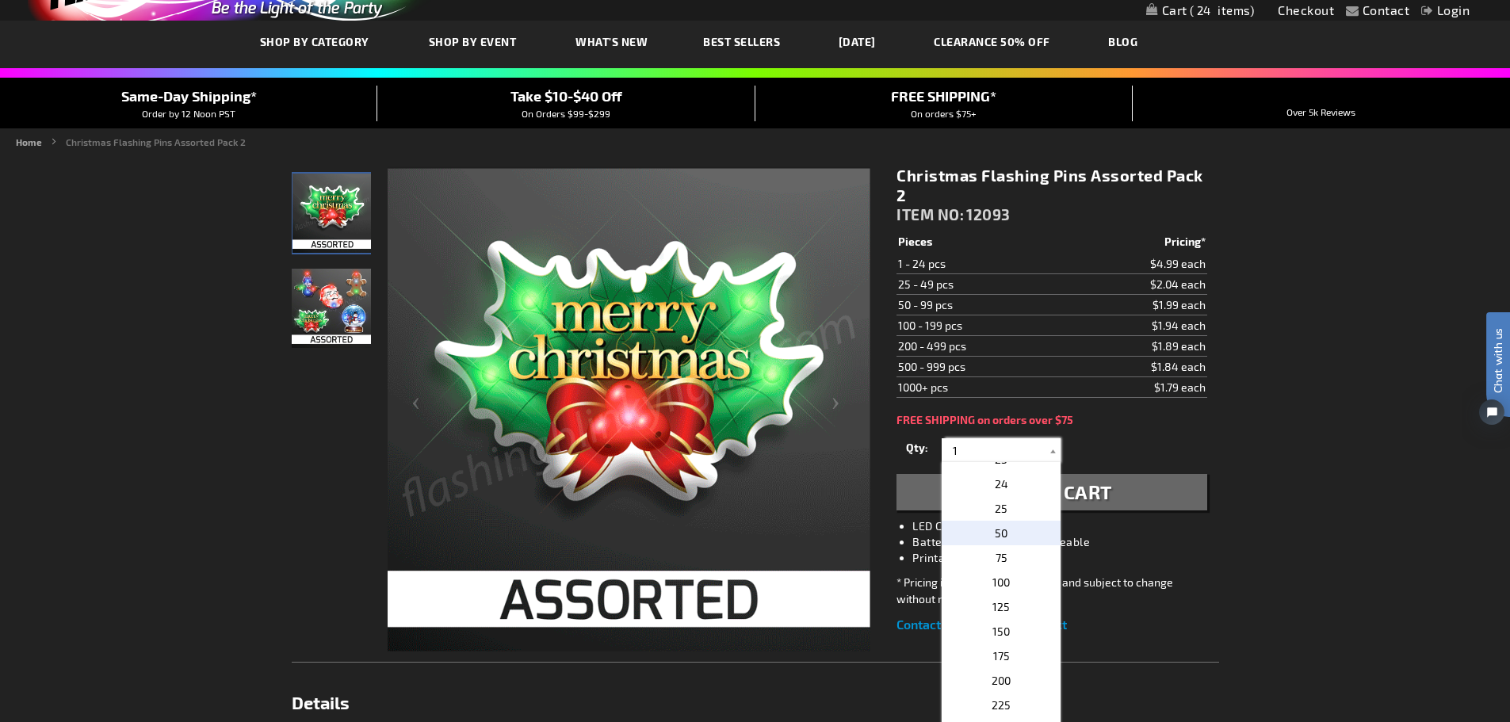
scroll to position [555, 0]
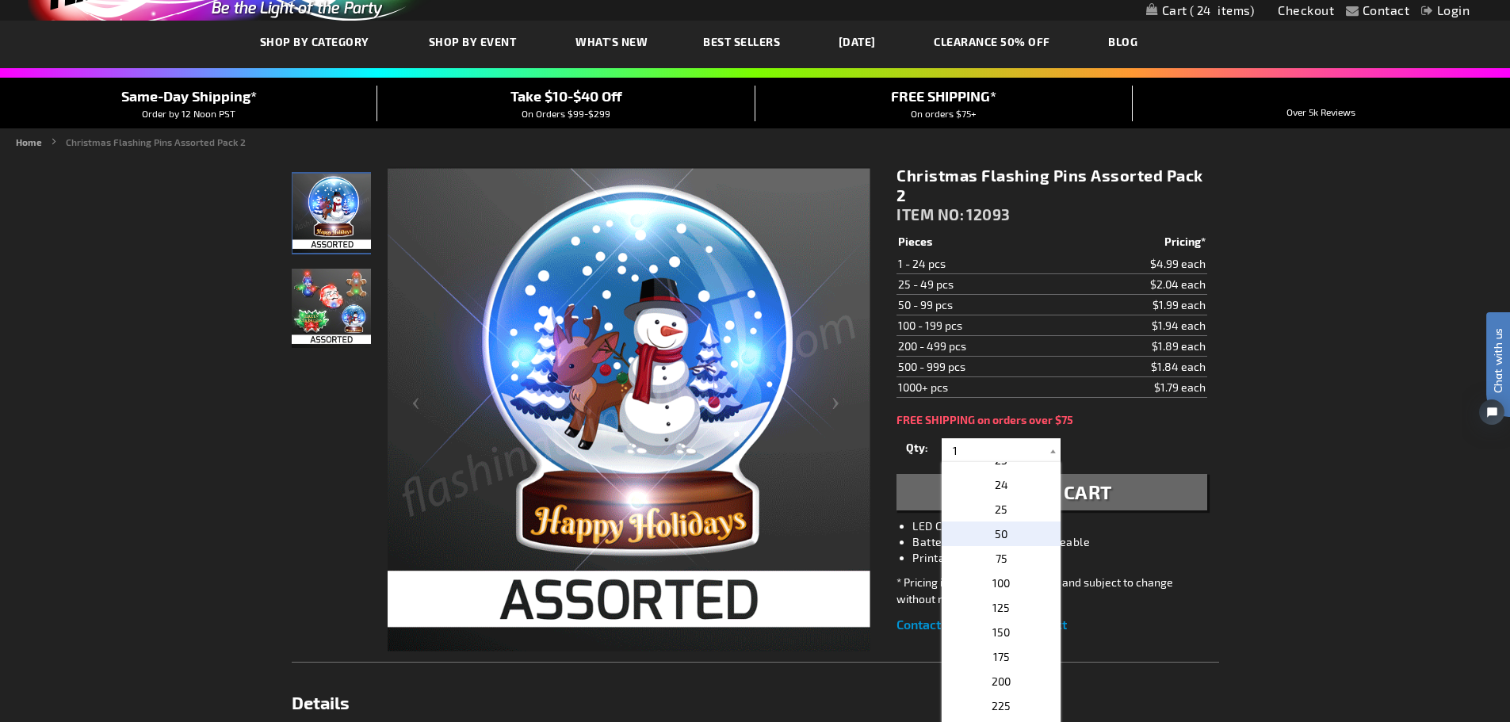
click at [1007, 534] on p "50" at bounding box center [1001, 534] width 119 height 25
type input "50"
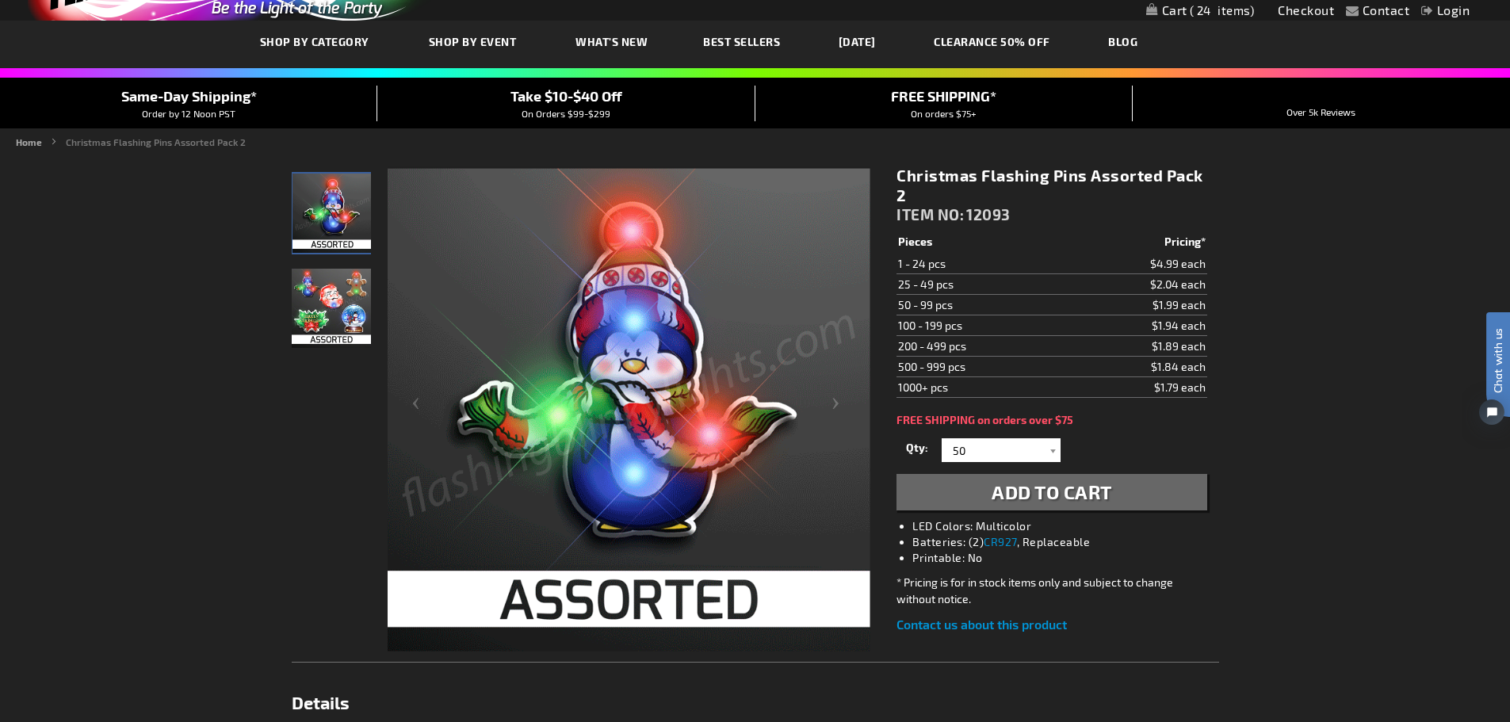
click at [1020, 488] on span "Add to Cart" at bounding box center [1052, 491] width 121 height 23
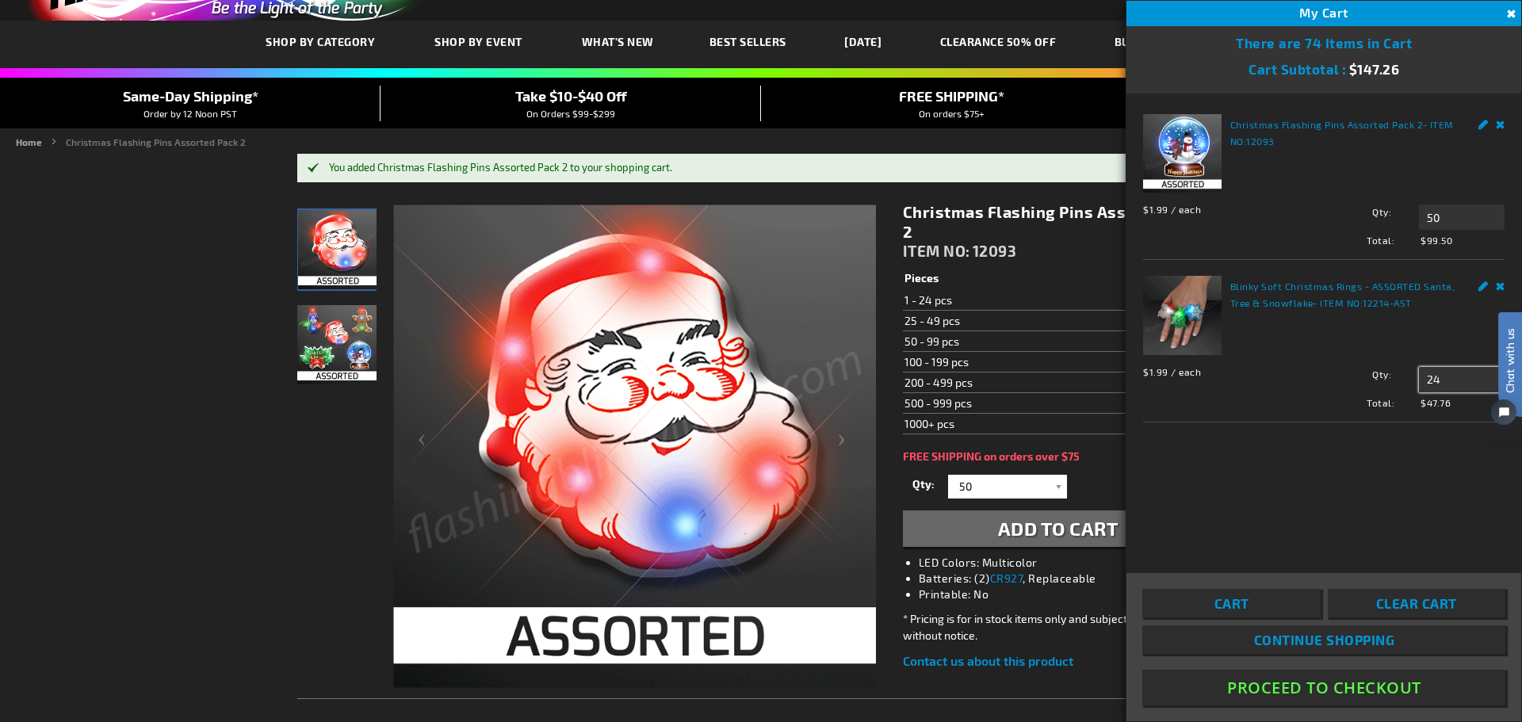
click at [1448, 378] on input "24" at bounding box center [1462, 379] width 86 height 25
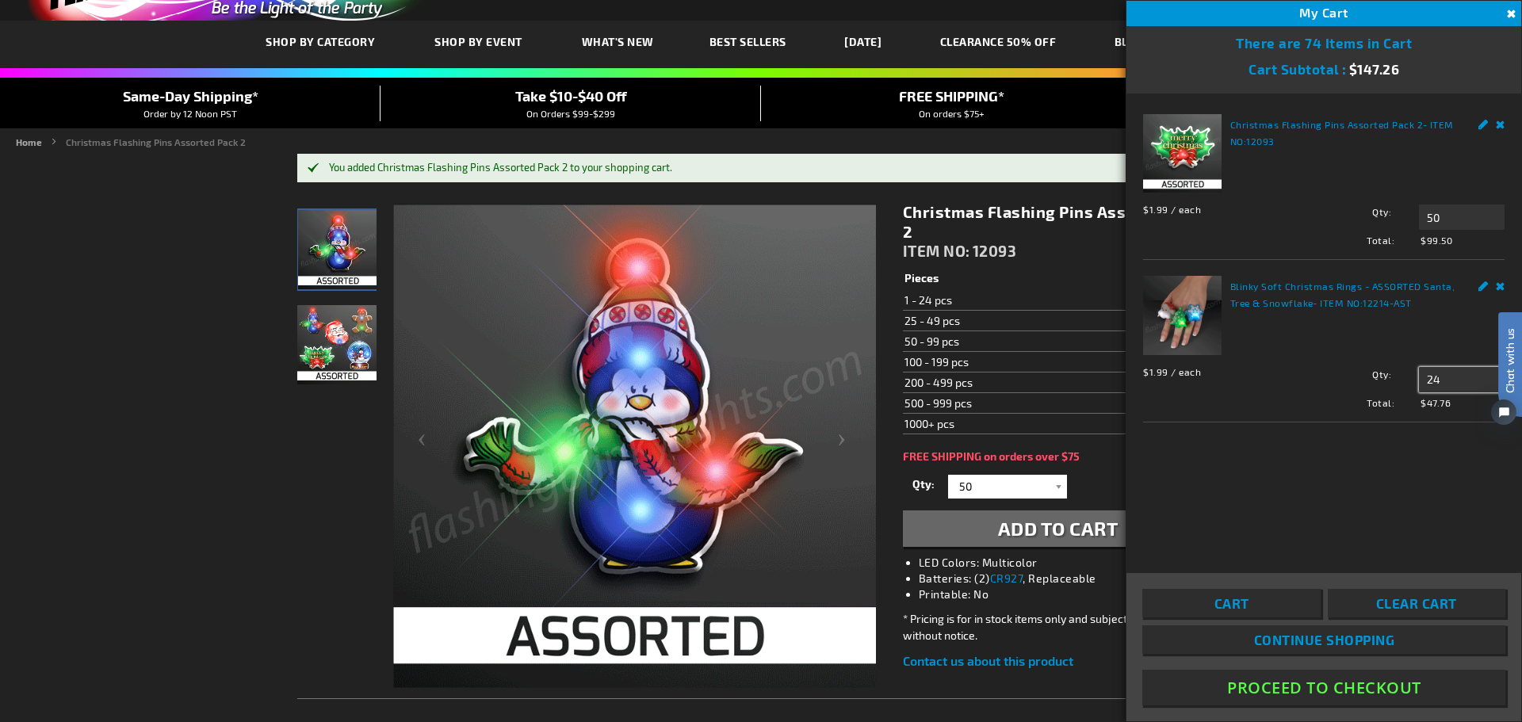
drag, startPoint x: 1448, startPoint y: 378, endPoint x: 1421, endPoint y: 378, distance: 27.0
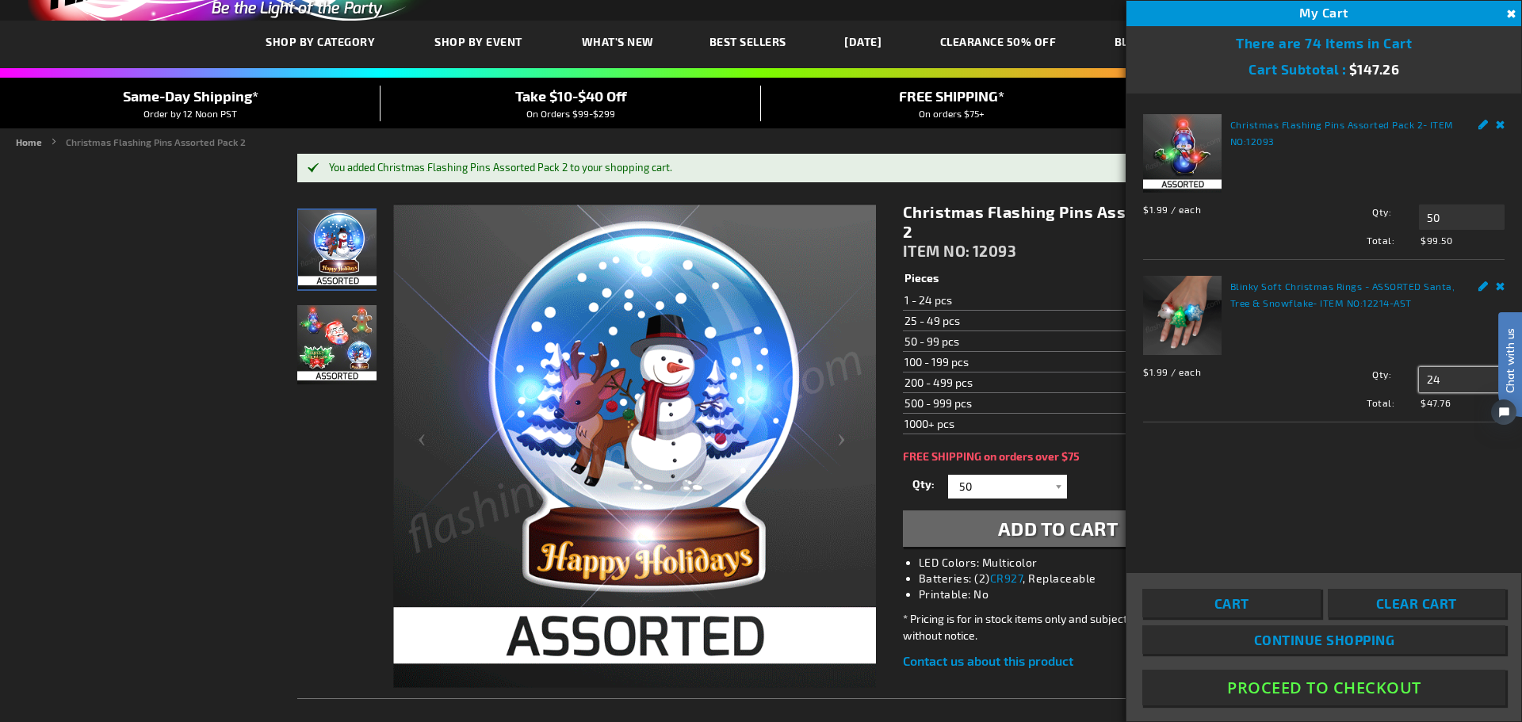
click at [1421, 378] on input "24" at bounding box center [1462, 379] width 86 height 25
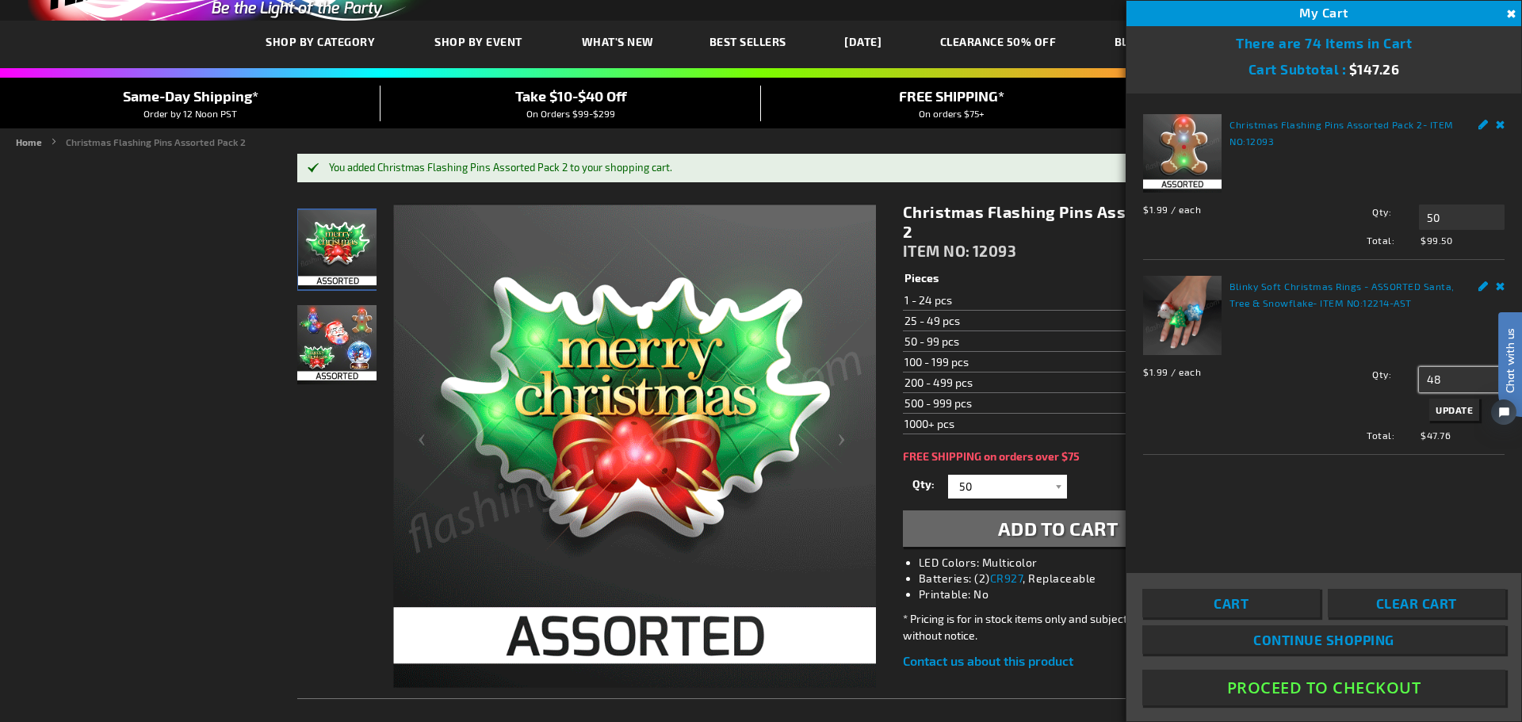
type input "48"
click at [1450, 409] on span "Update" at bounding box center [1454, 409] width 37 height 11
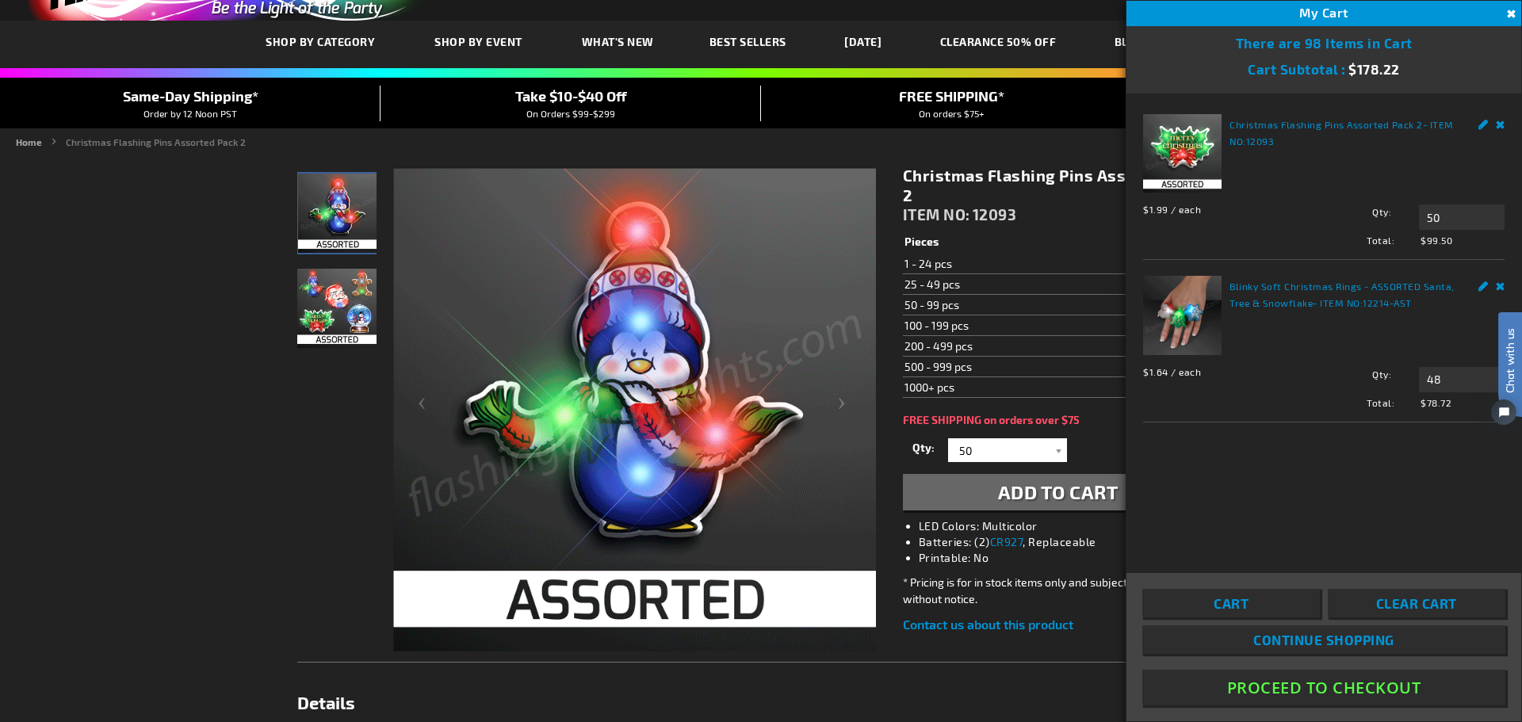
click at [1255, 681] on button "Proceed To Checkout" at bounding box center [1323, 688] width 363 height 36
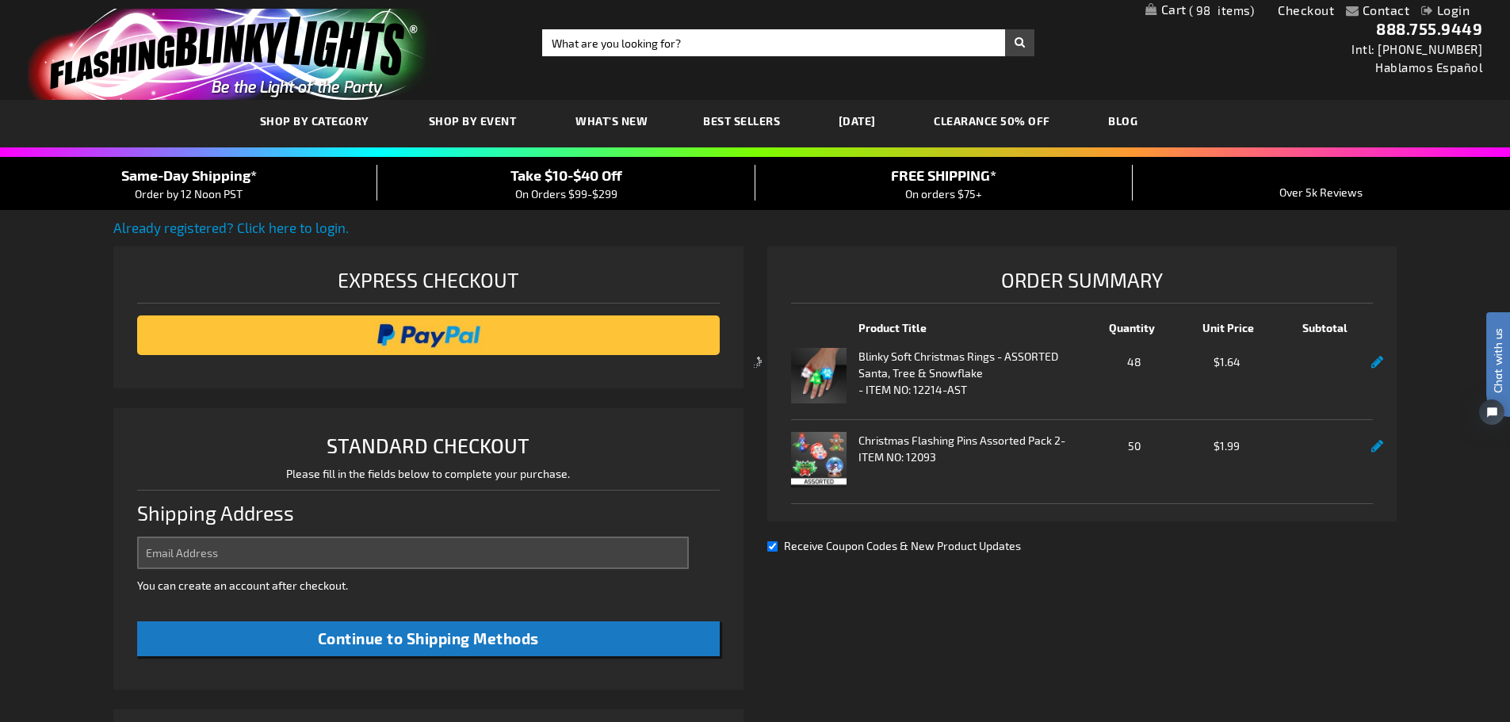
select select "US"
